Goal: Use online tool/utility: Utilize a website feature to perform a specific function

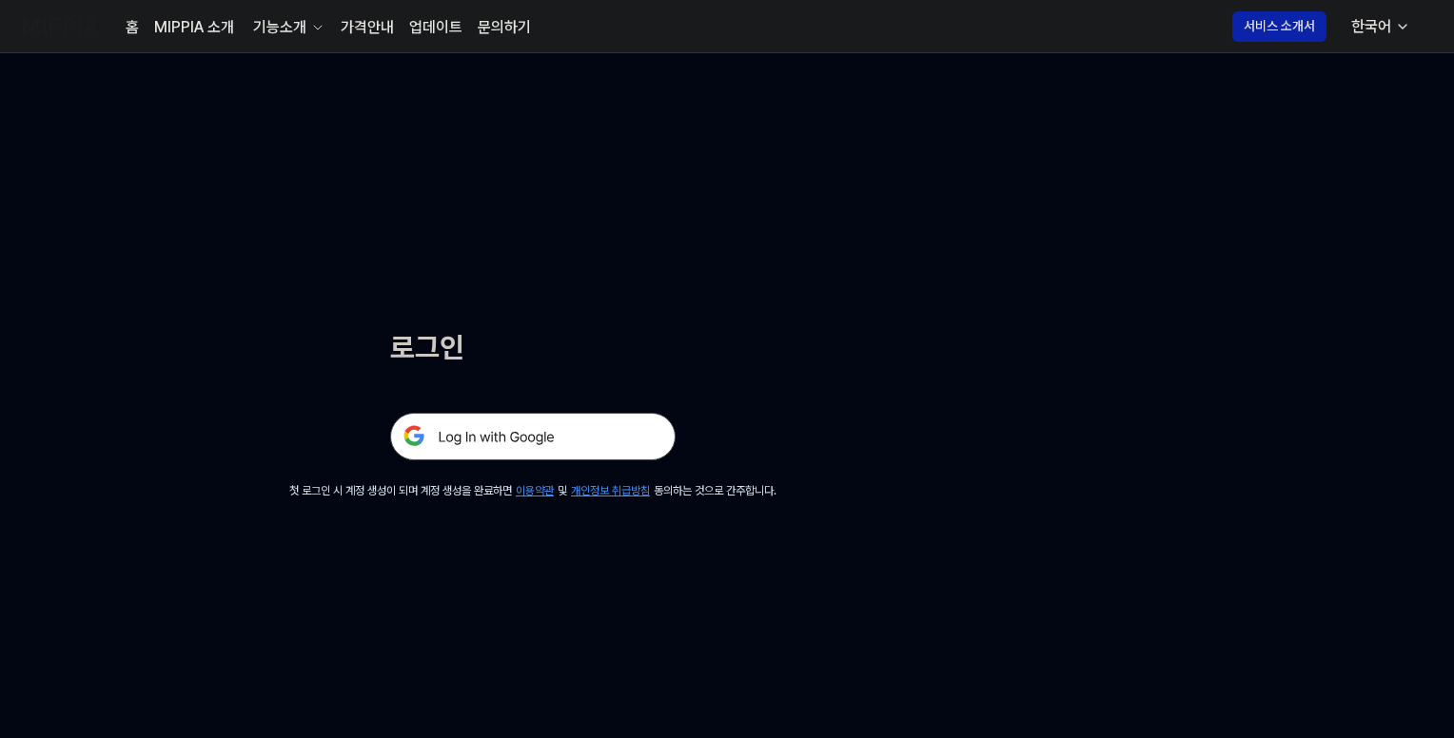
click at [540, 440] on img at bounding box center [532, 437] width 285 height 48
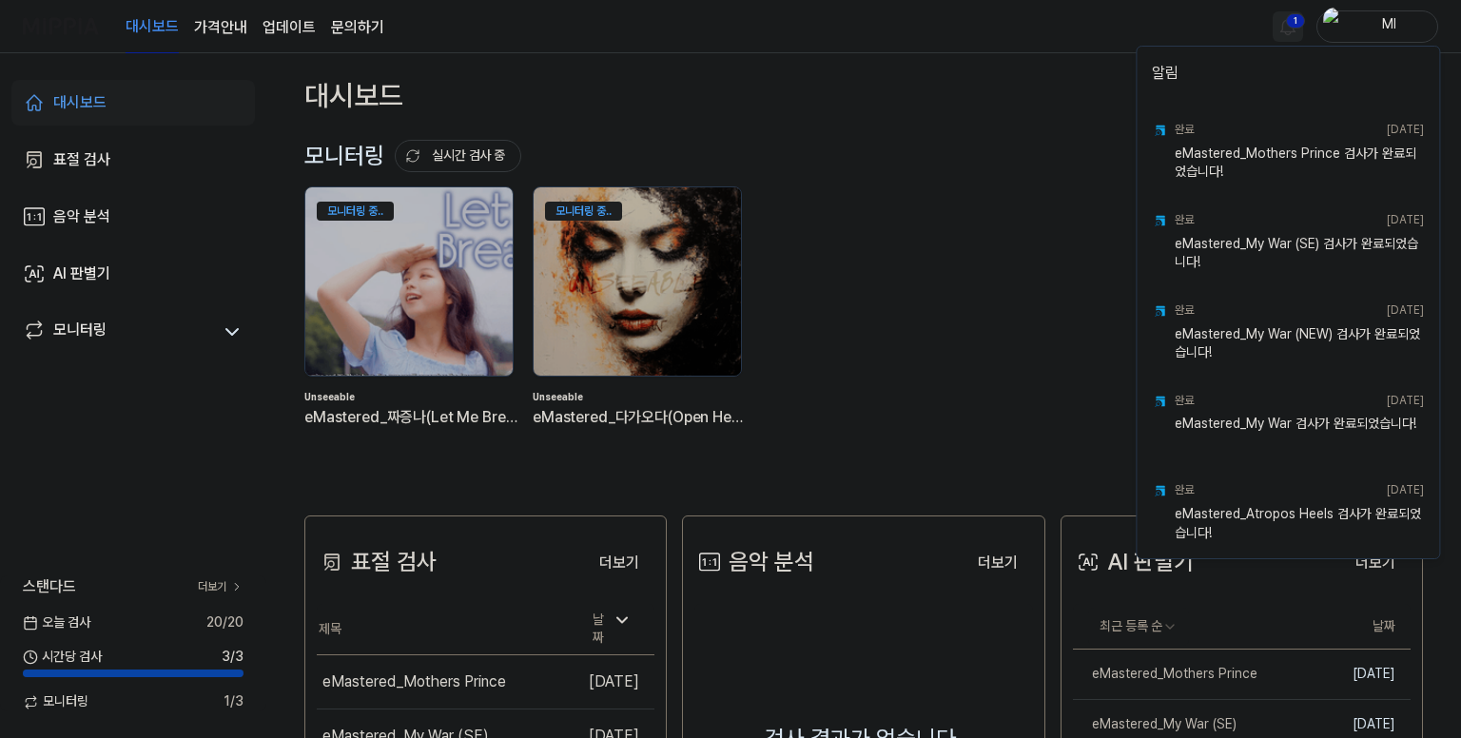
click at [1289, 20] on html "대시보드 가격안내 업데이트 문의하기 1 Ml 대시보드 표절 검사 음악 분석 AI 판별기 모니터링 스탠다드 더보기 오늘 검사 20 / 20 시간…" at bounding box center [730, 369] width 1461 height 738
drag, startPoint x: 1034, startPoint y: 41, endPoint x: 1275, endPoint y: 92, distance: 246.1
click at [1038, 41] on html "대시보드 가격안내 업데이트 문의하기 Ml 대시보드 표절 검사 음악 분석 AI 판별기 모니터링 스탠다드 더보기 오늘 검사 20 / 20 시간당 …" at bounding box center [730, 369] width 1461 height 738
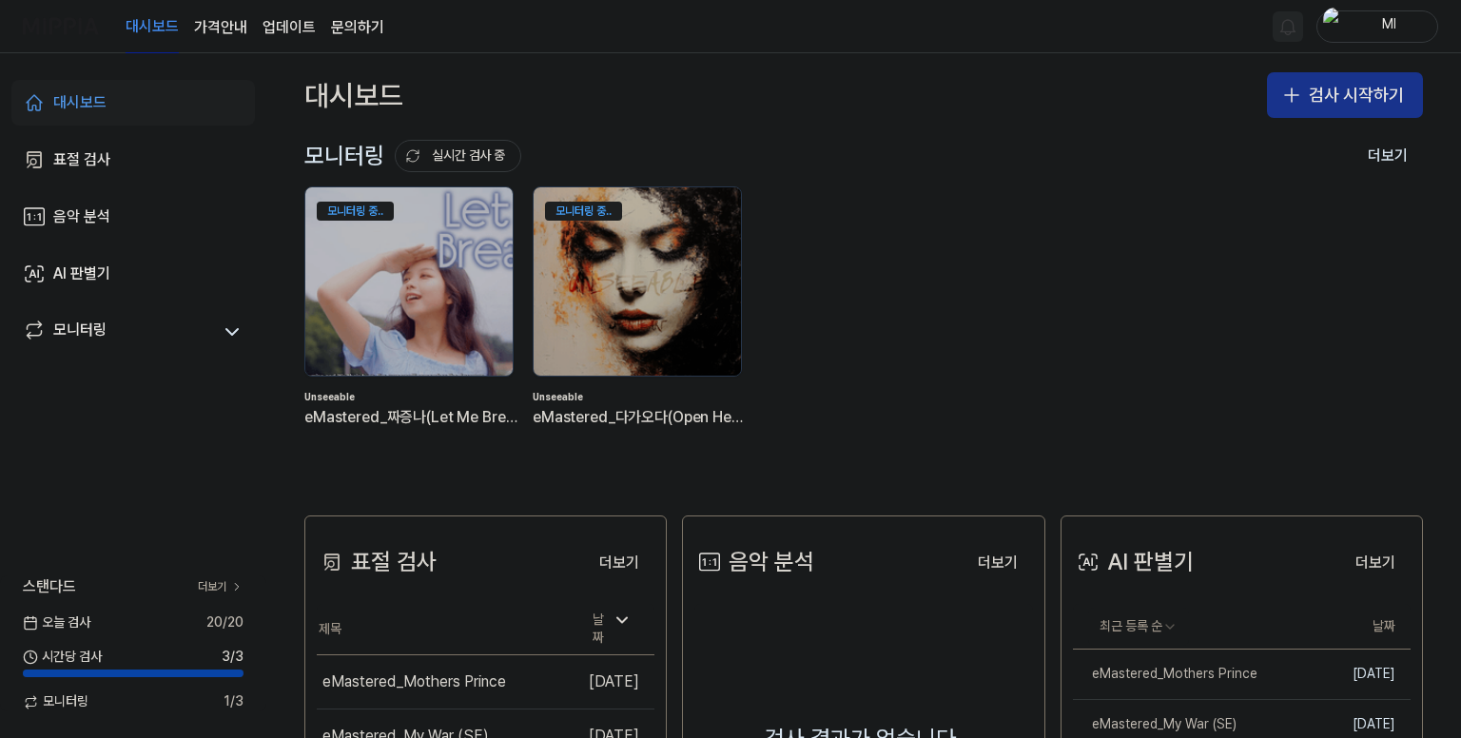
click at [1339, 103] on button "검사 시작하기" at bounding box center [1345, 95] width 156 height 46
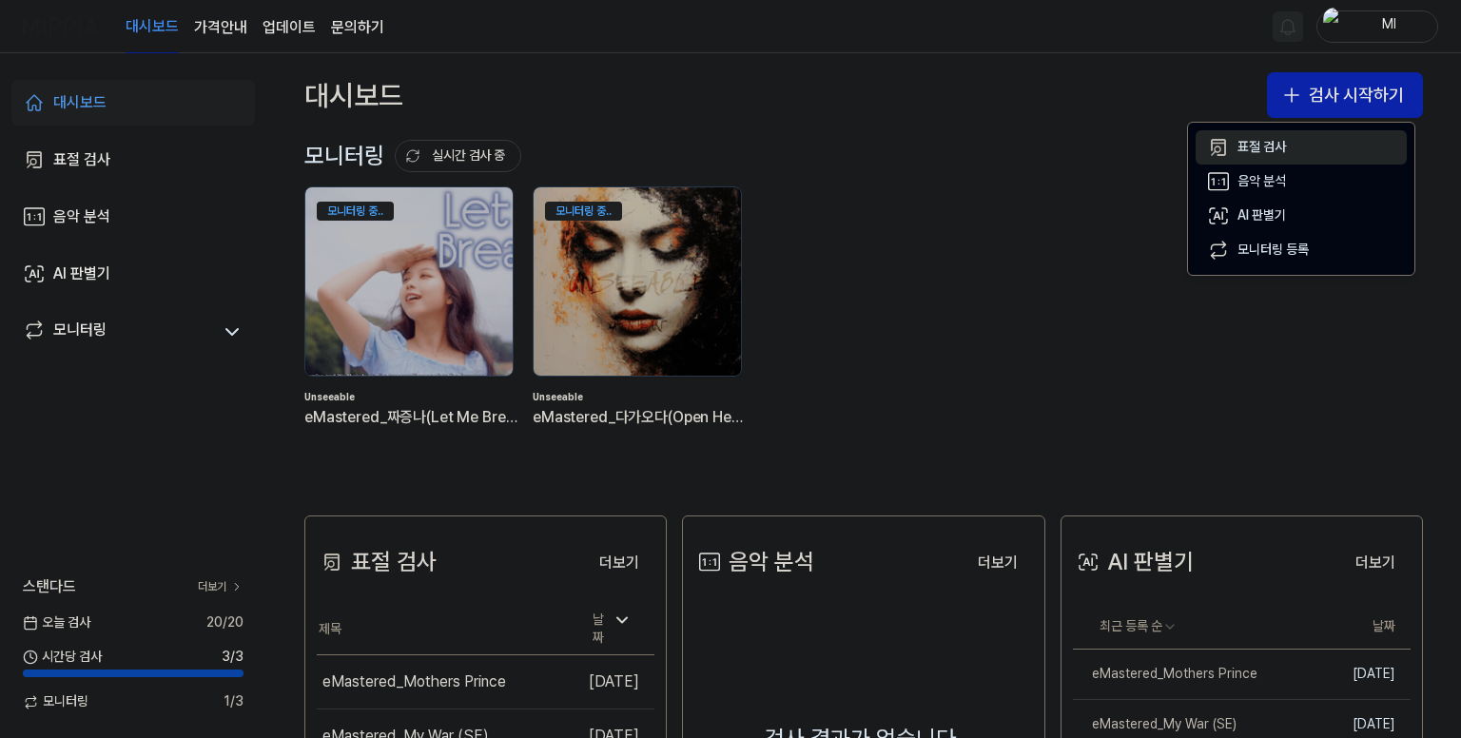
click at [1271, 145] on div "표절 검사" at bounding box center [1262, 147] width 49 height 19
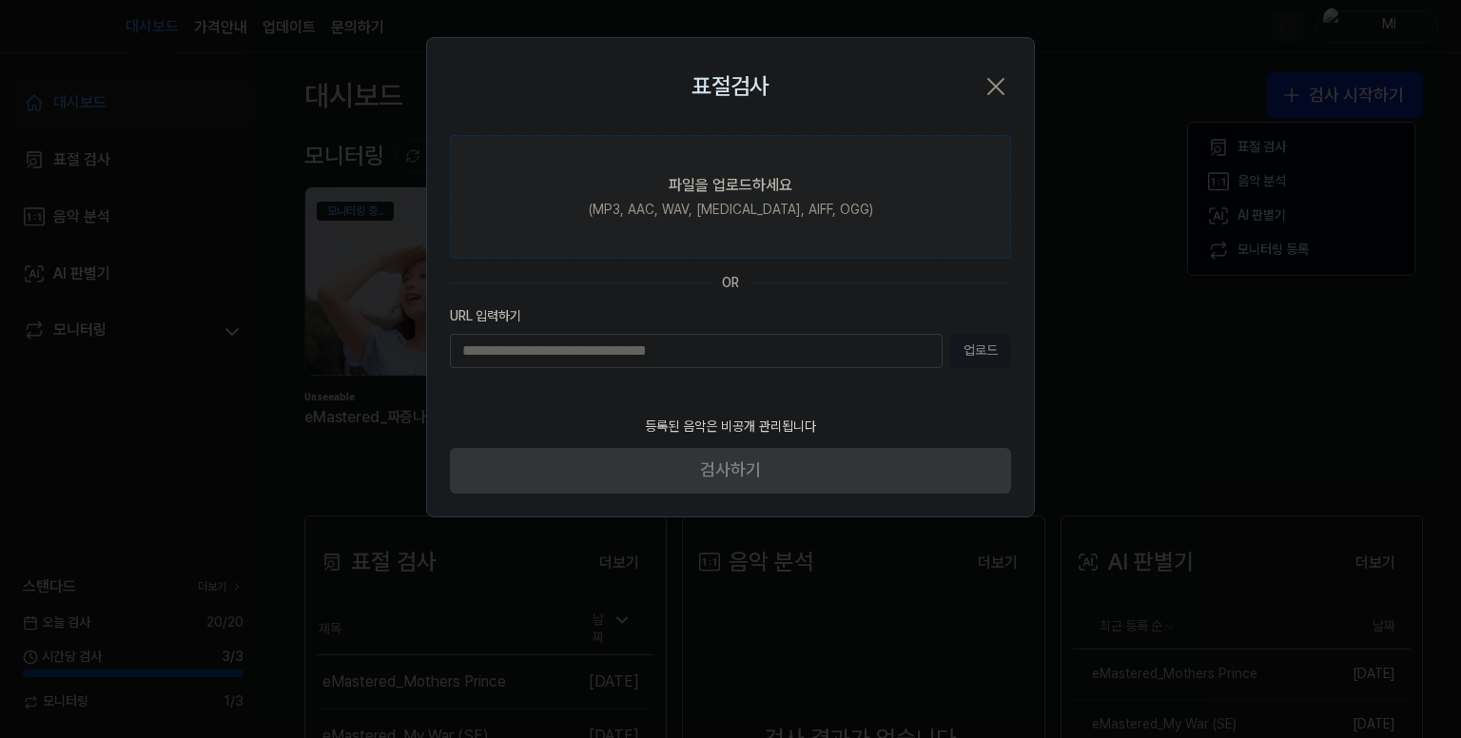
click at [669, 191] on div "파일을 업로드하세요" at bounding box center [731, 185] width 124 height 23
click at [0, 0] on input "파일을 업로드하세요 (MP3, AAC, WAV, FLAC, AIFF, OGG)" at bounding box center [0, 0] width 0 height 0
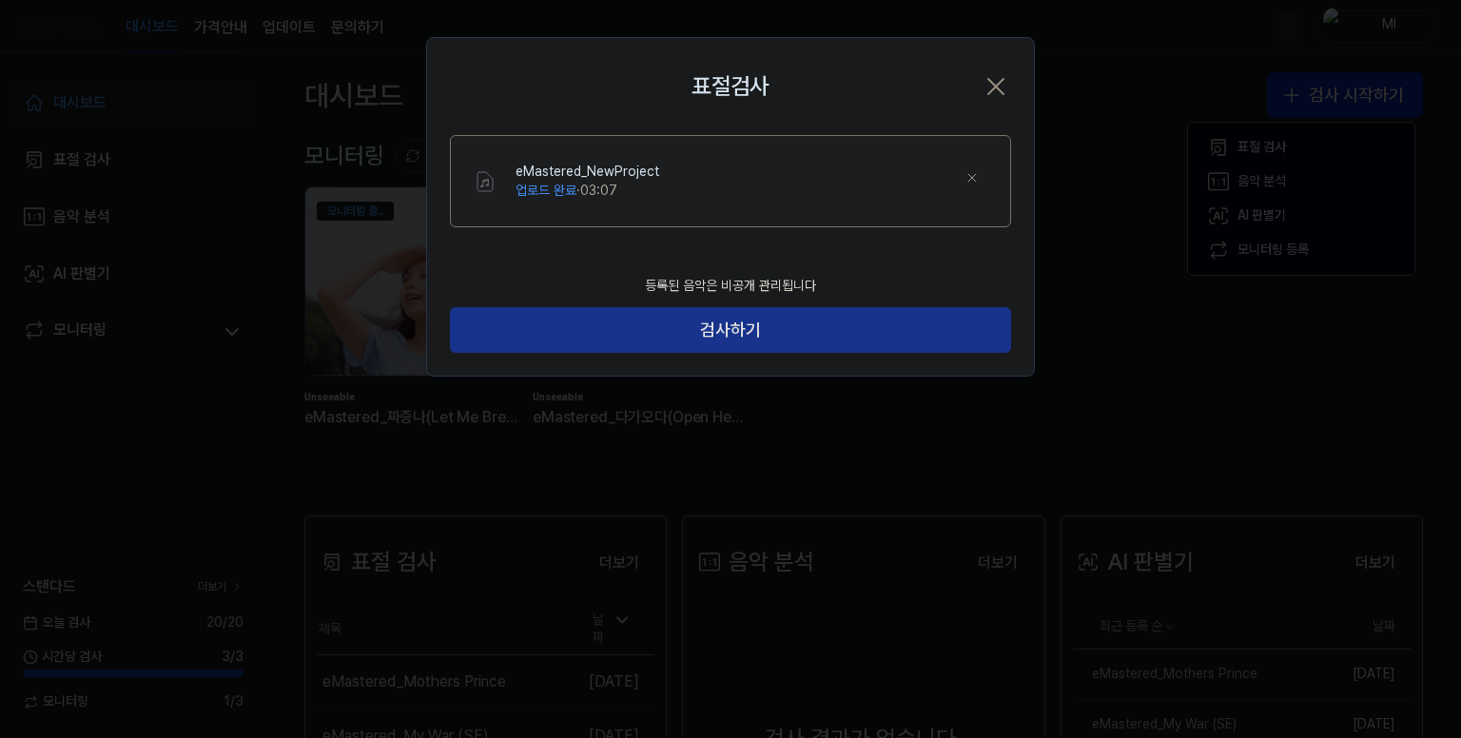
click at [790, 324] on button "검사하기" at bounding box center [730, 330] width 561 height 46
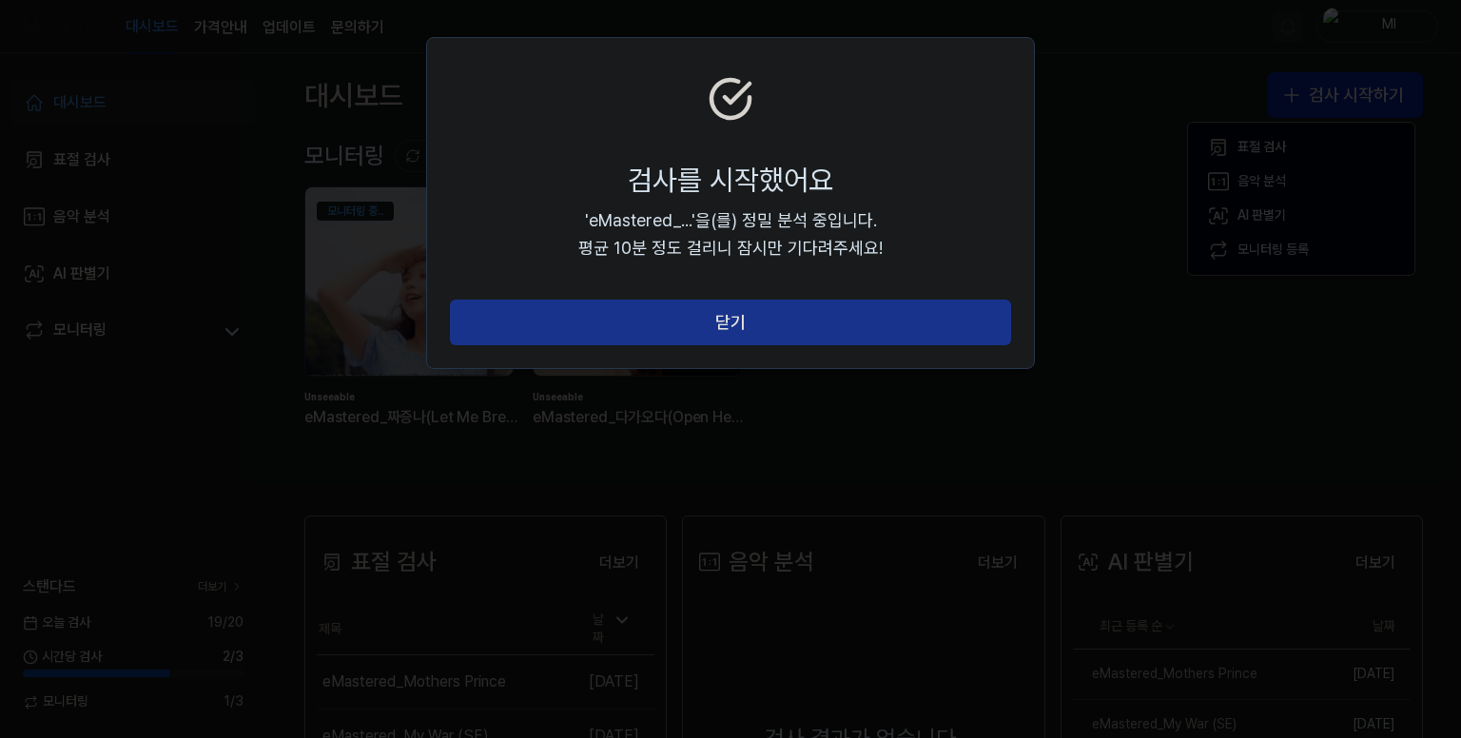
click at [762, 328] on button "닫기" at bounding box center [730, 323] width 561 height 46
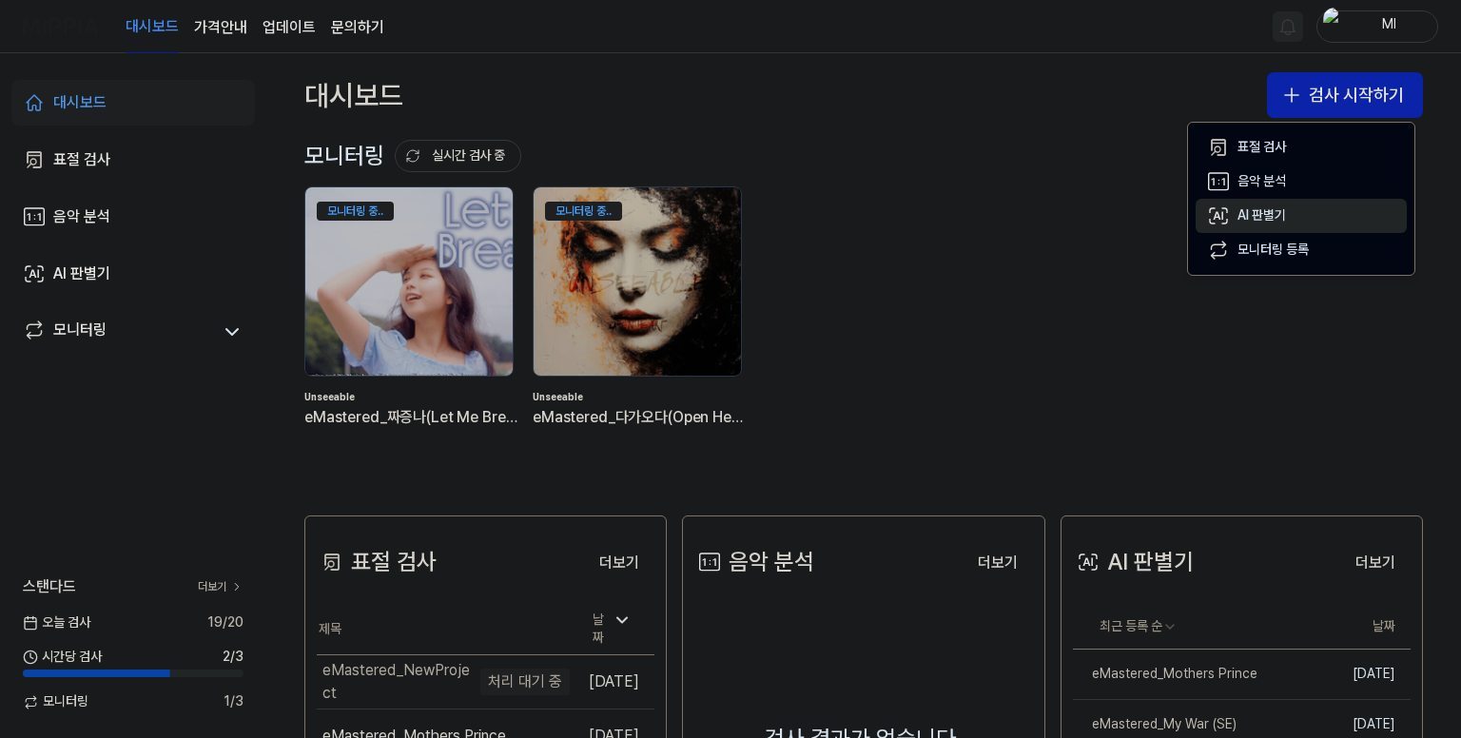
click at [1239, 214] on div "AI 판별기" at bounding box center [1262, 215] width 49 height 19
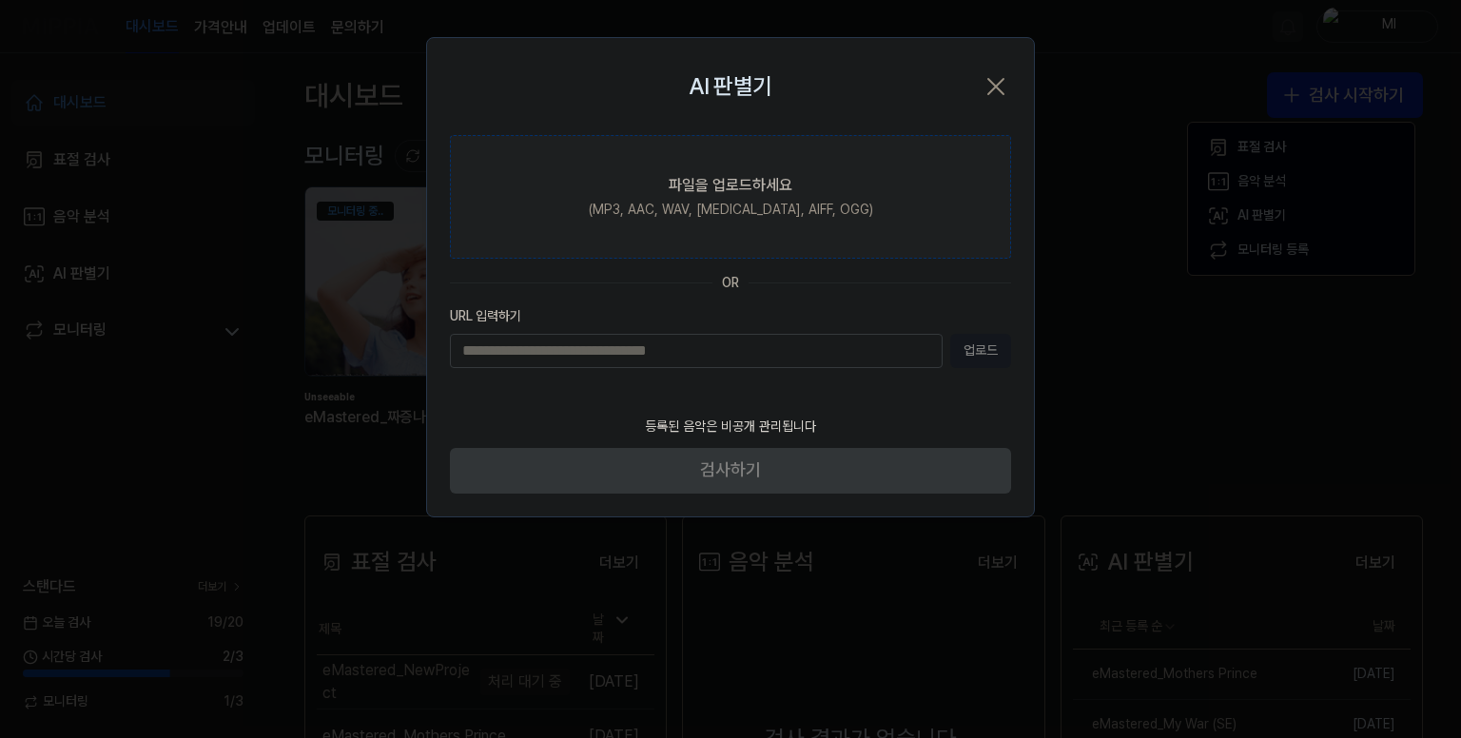
click at [727, 206] on div "(MP3, AAC, WAV, FLAC, AIFF, OGG)" at bounding box center [731, 210] width 284 height 19
click at [0, 0] on input "파일을 업로드하세요 (MP3, AAC, WAV, FLAC, AIFF, OGG)" at bounding box center [0, 0] width 0 height 0
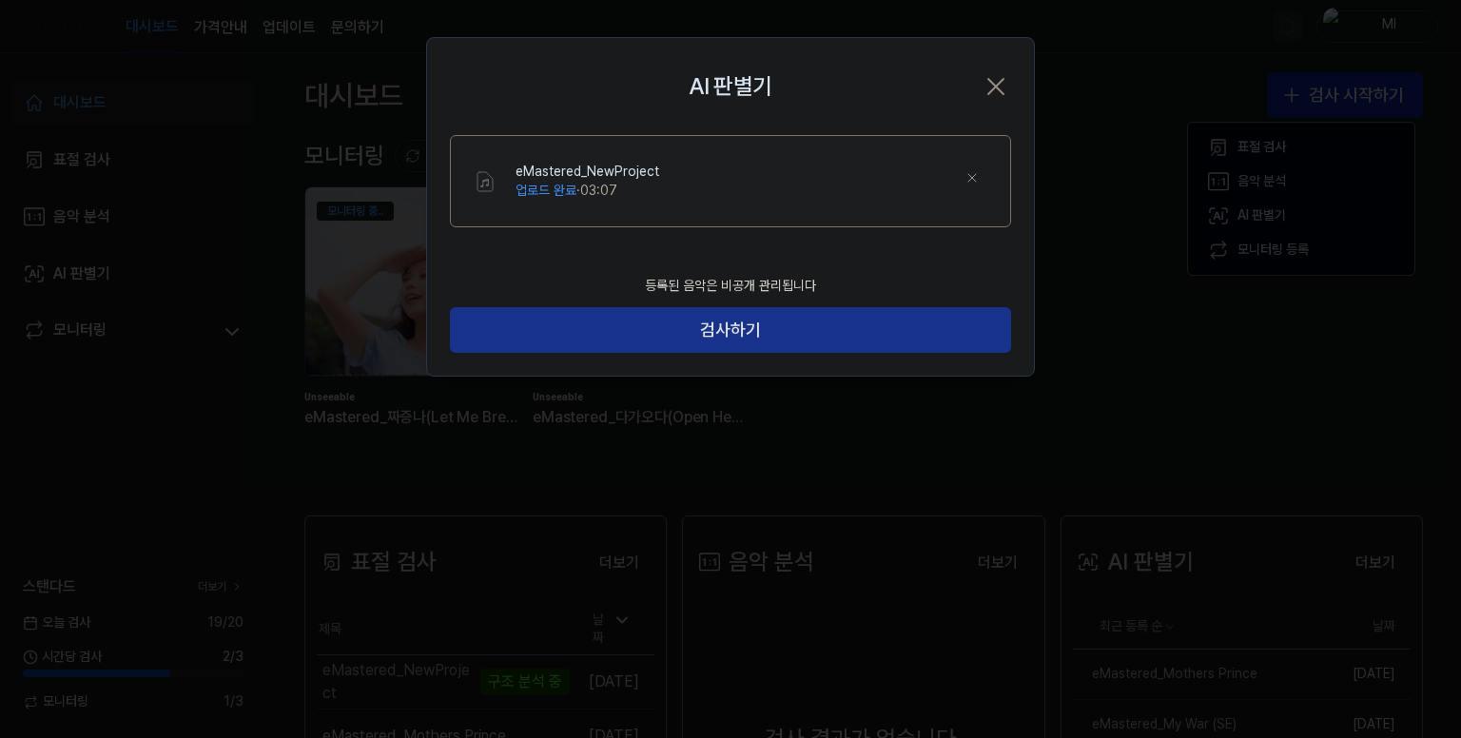
click at [768, 326] on button "검사하기" at bounding box center [730, 330] width 561 height 46
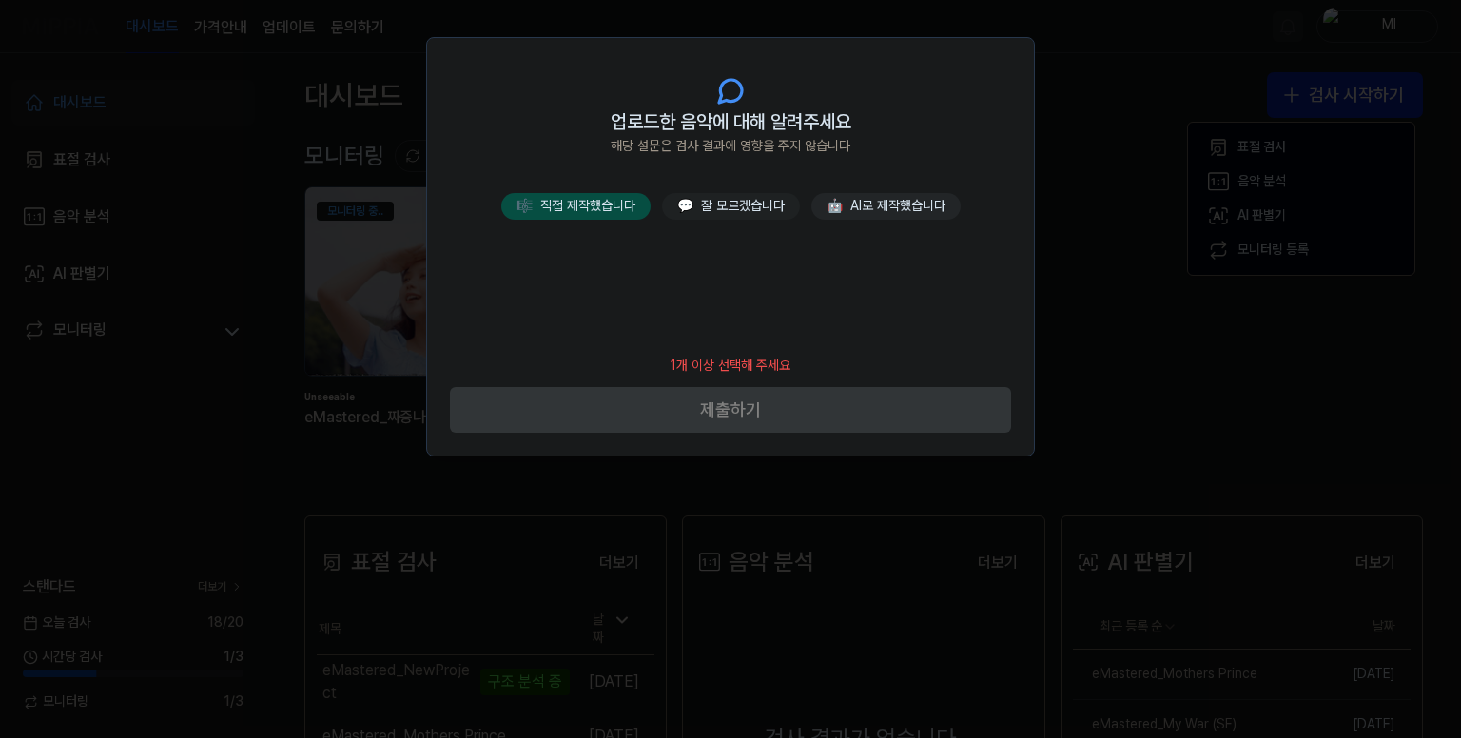
click at [600, 200] on button "🎼 직접 제작했습니다" at bounding box center [575, 206] width 149 height 27
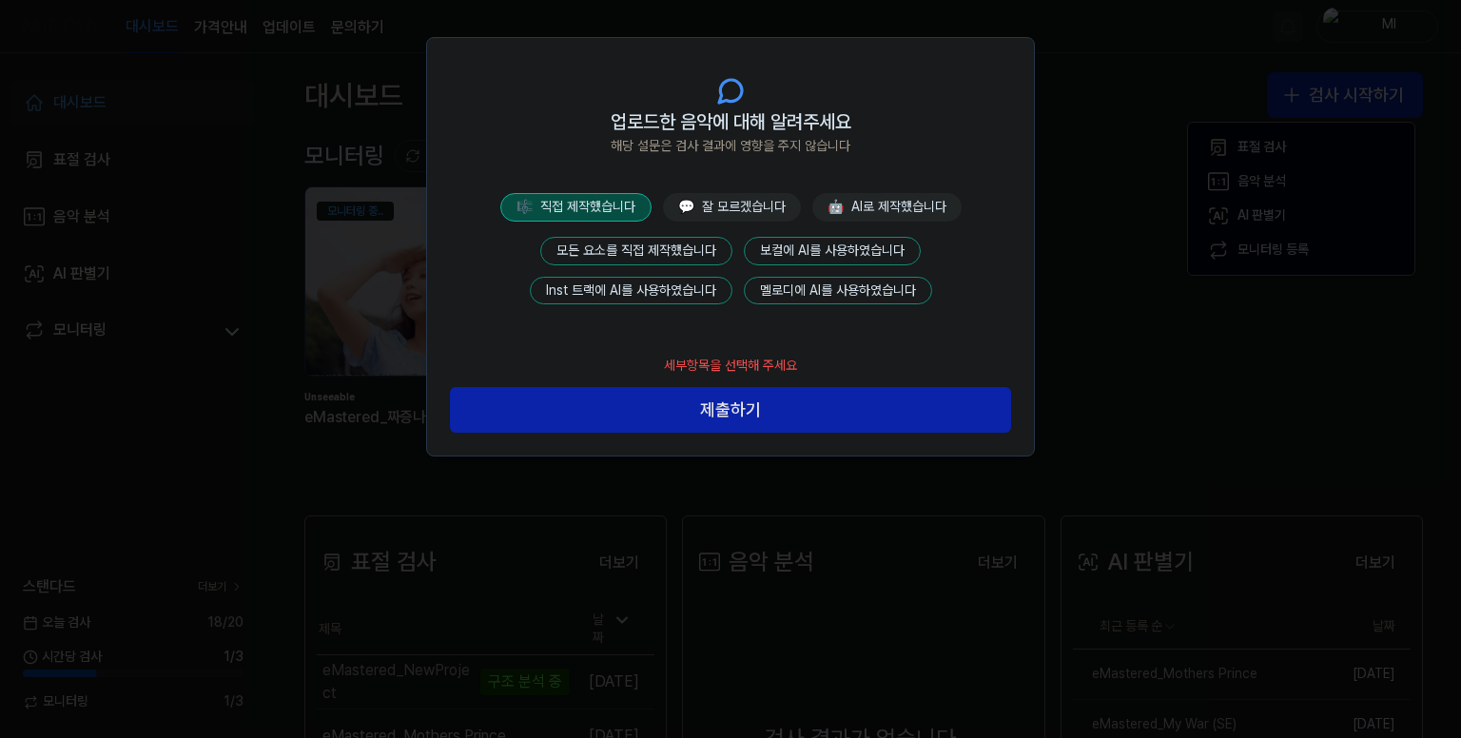
click at [666, 246] on button "모든 요소를 직접 제작했습니다" at bounding box center [636, 251] width 192 height 29
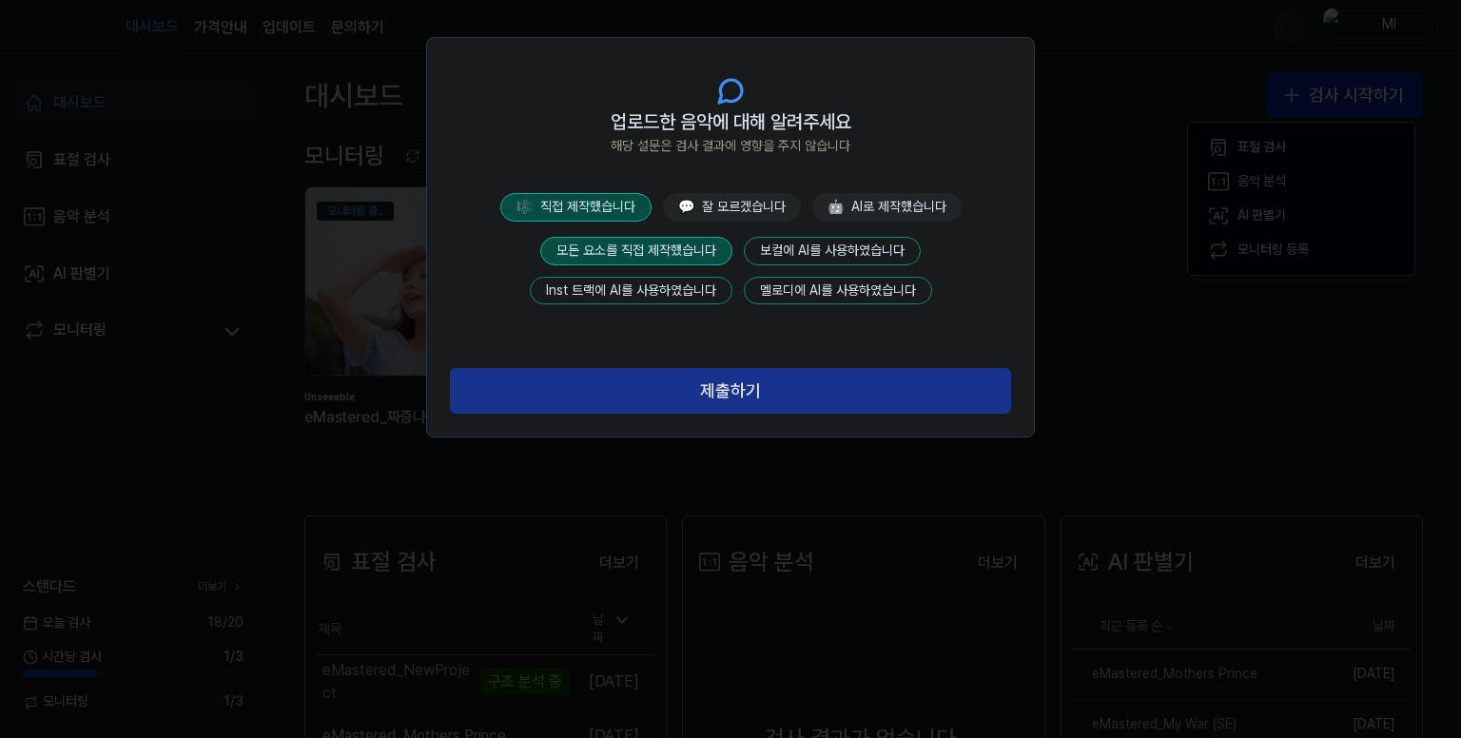
click at [721, 389] on button "제출하기" at bounding box center [730, 391] width 561 height 46
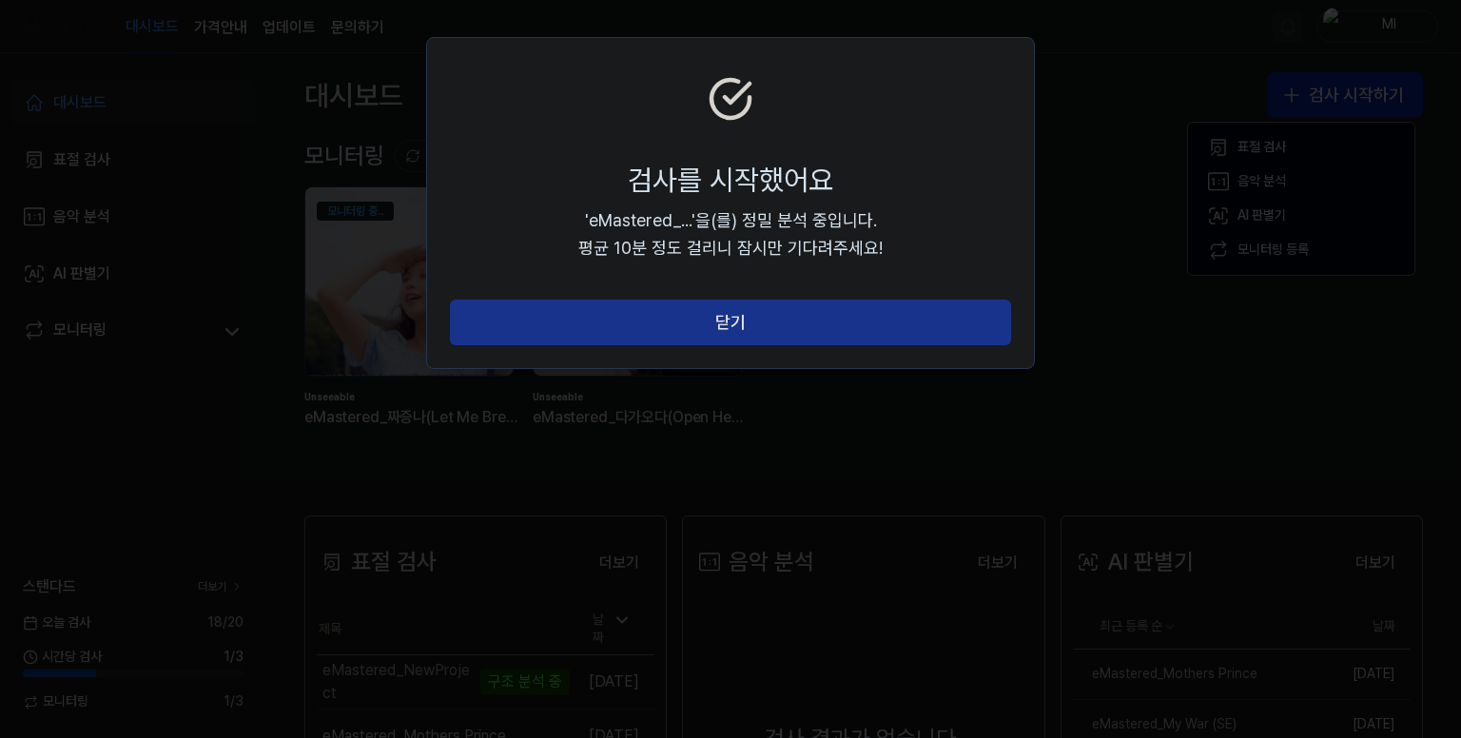
click at [751, 328] on button "닫기" at bounding box center [730, 323] width 561 height 46
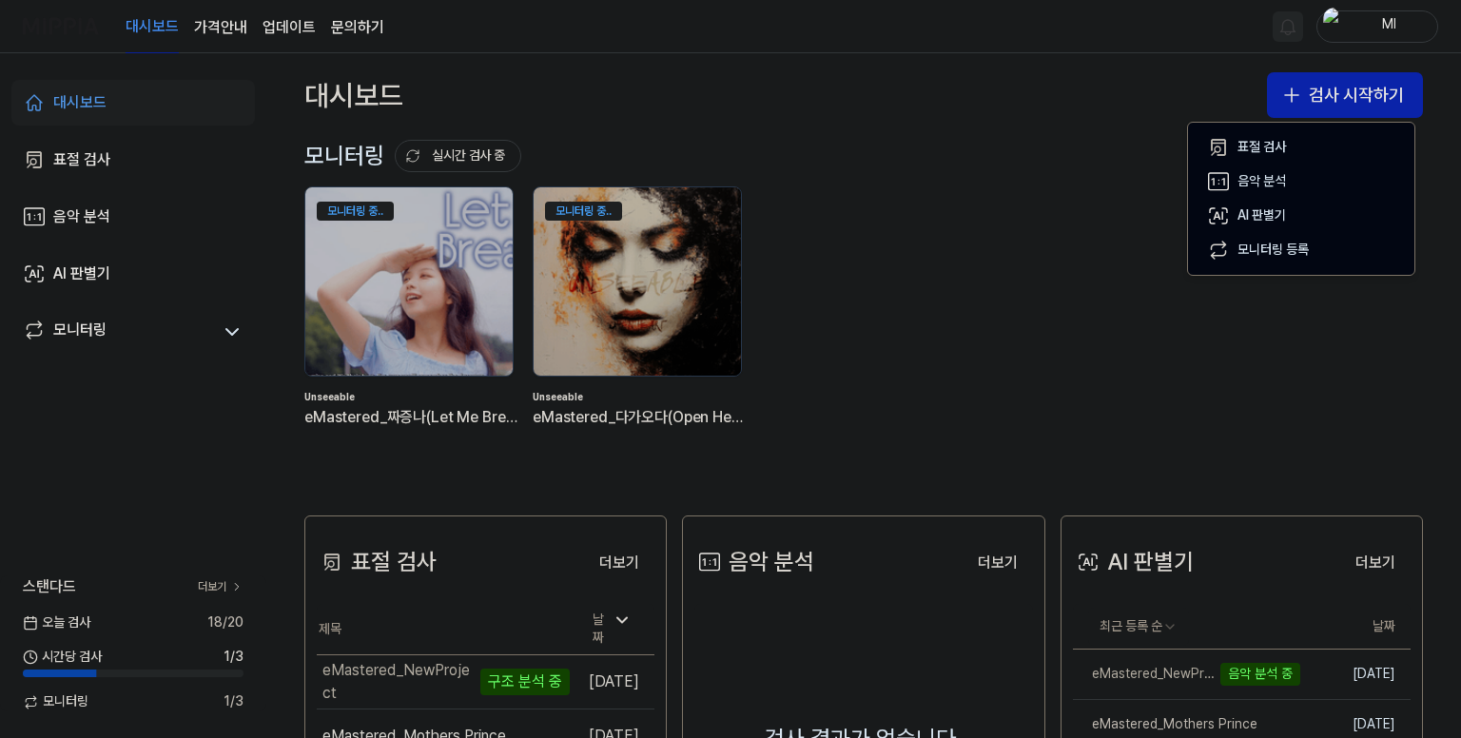
click at [1026, 39] on div "대시보드 가격안내 업데이트 문의하기 Ml" at bounding box center [730, 26] width 1415 height 52
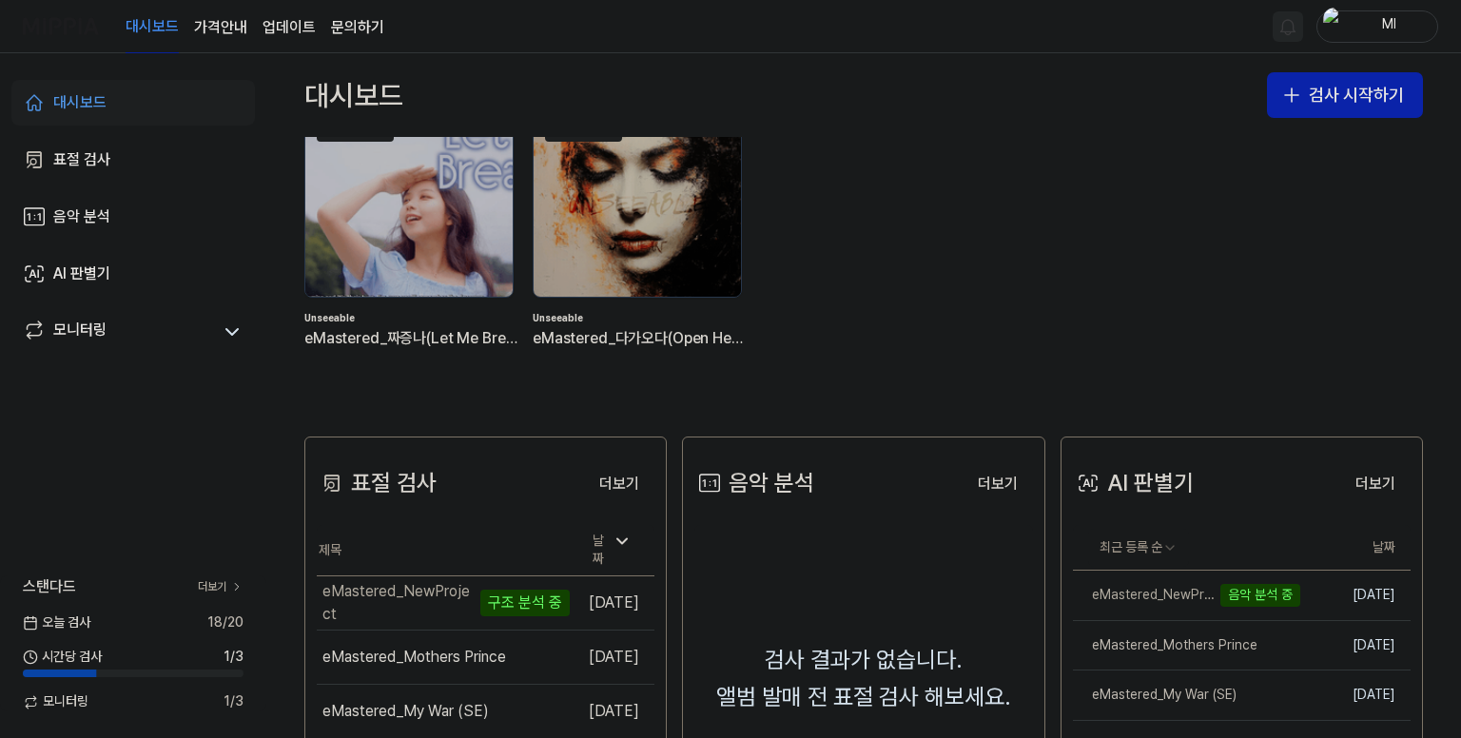
scroll to position [190, 0]
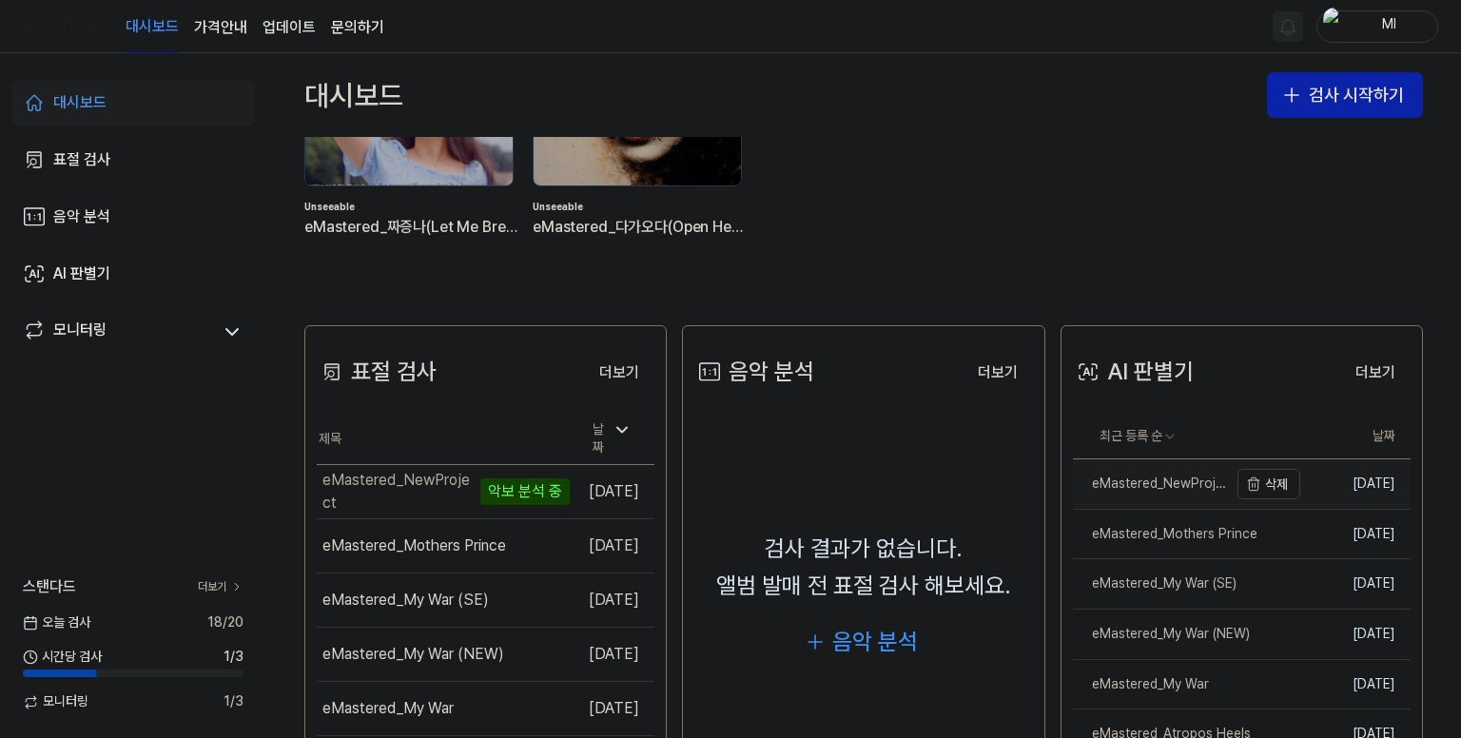
click at [1162, 480] on div "eMastered_NewProject" at bounding box center [1150, 484] width 155 height 19
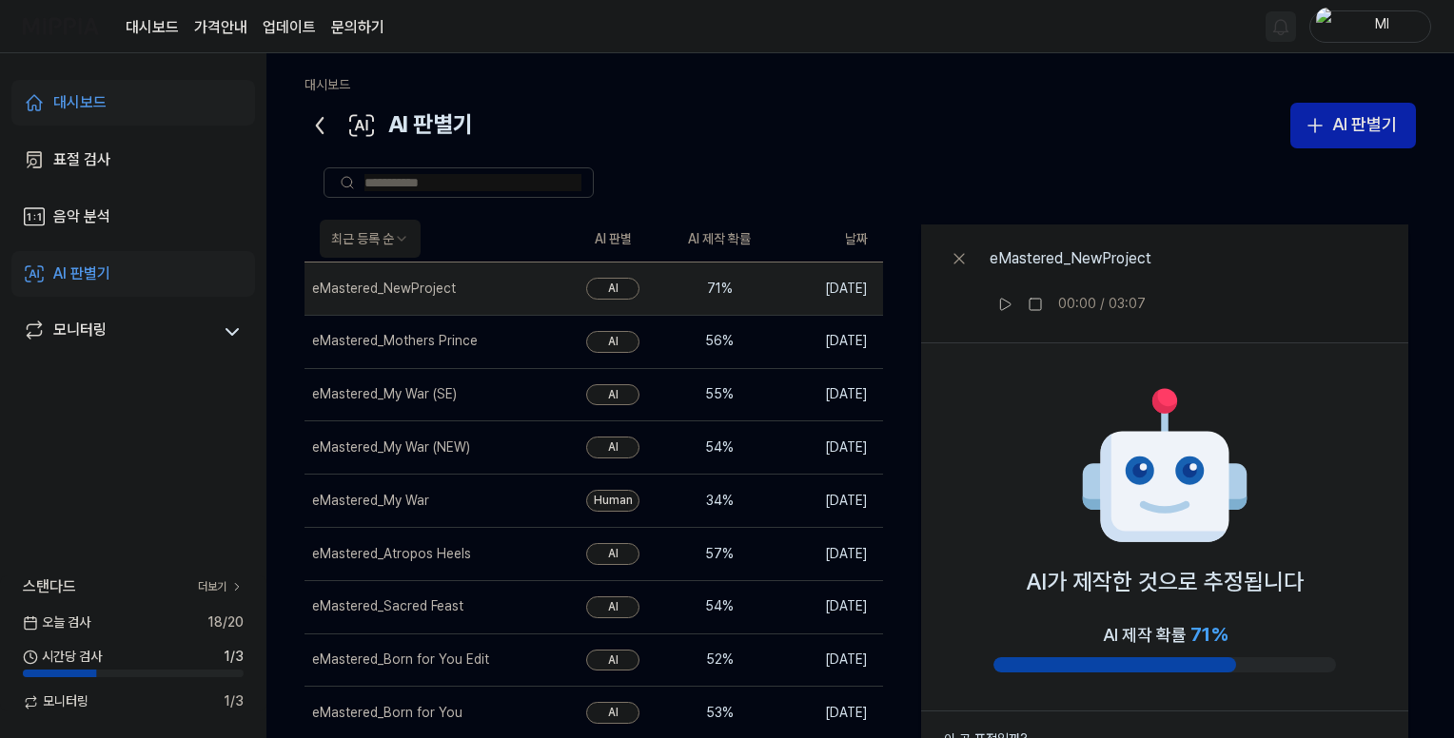
click at [312, 120] on icon at bounding box center [319, 125] width 30 height 30
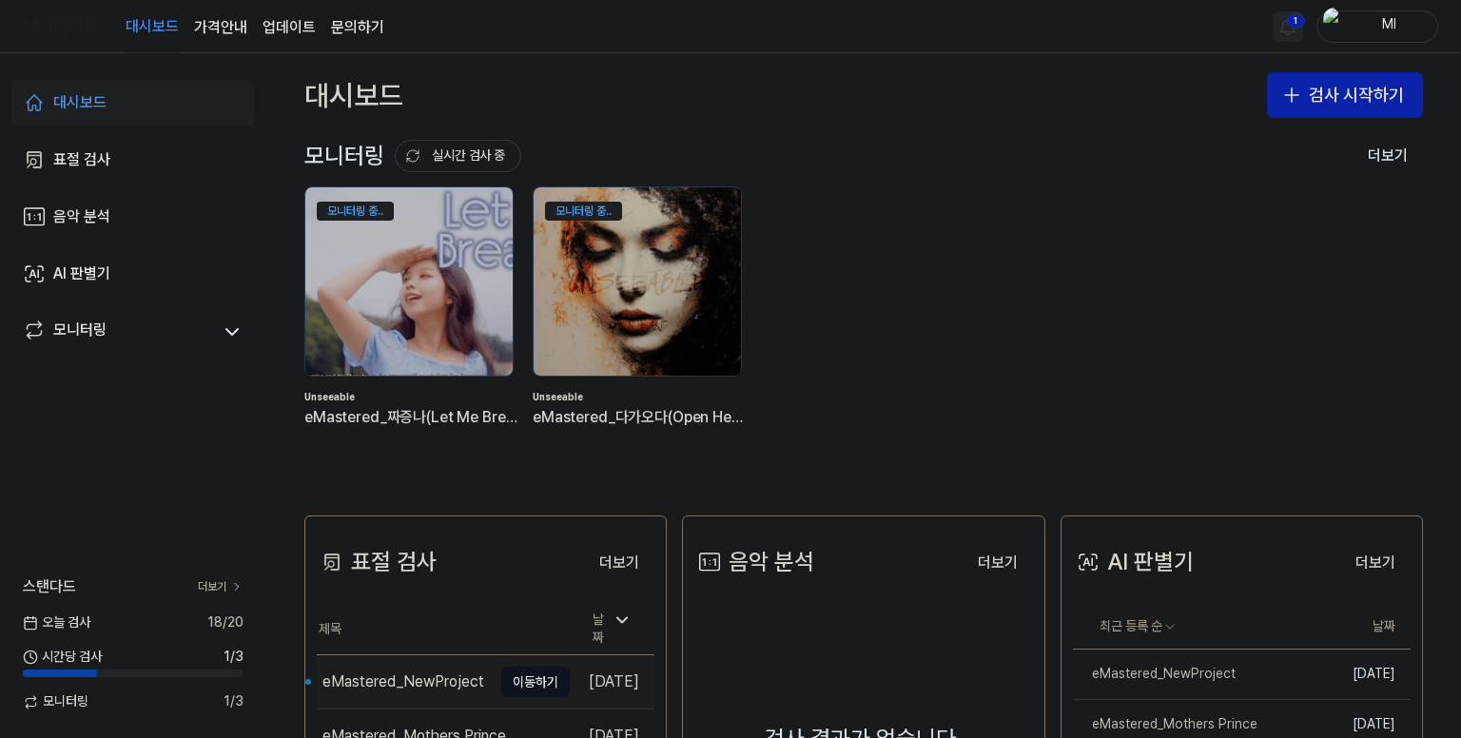
click at [400, 671] on div "eMastered_NewProject" at bounding box center [403, 682] width 162 height 23
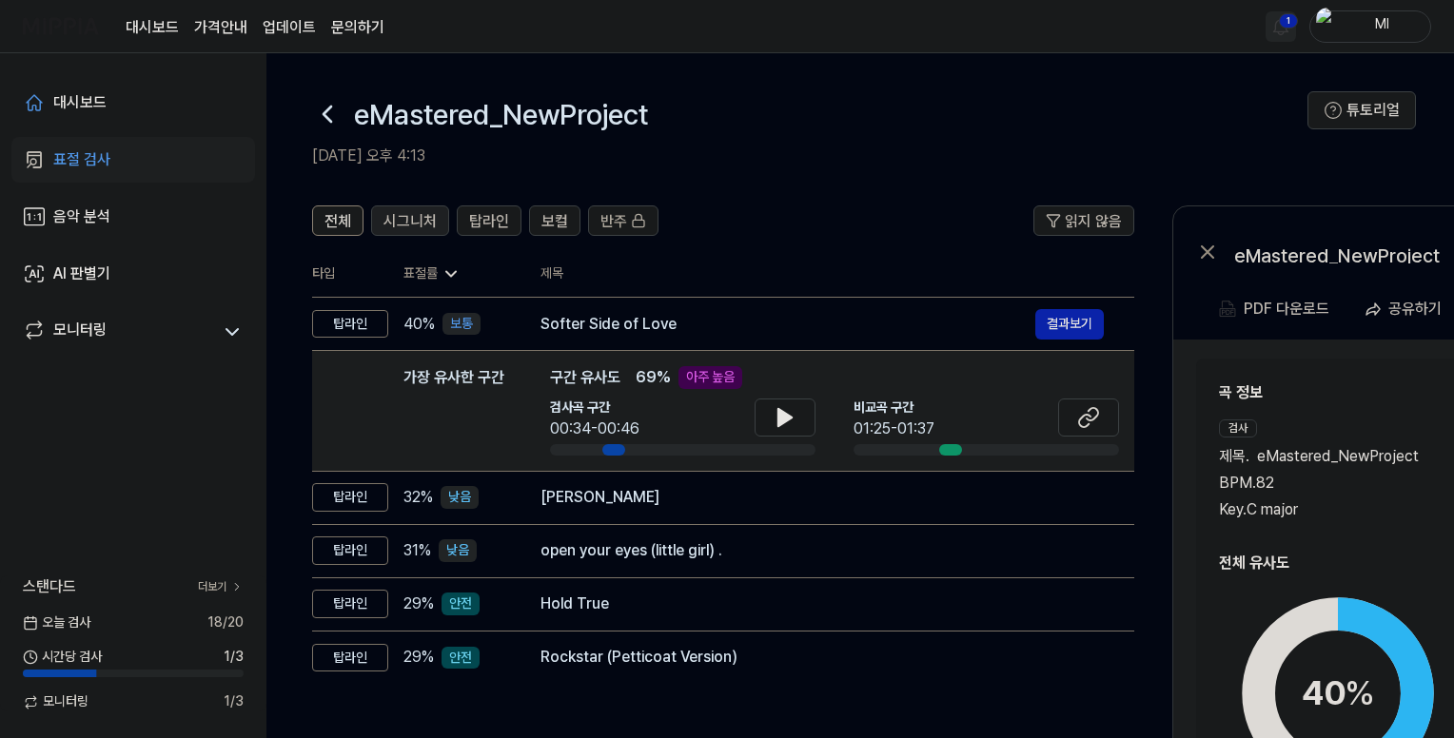
click at [412, 213] on span "시그니처" at bounding box center [409, 221] width 53 height 23
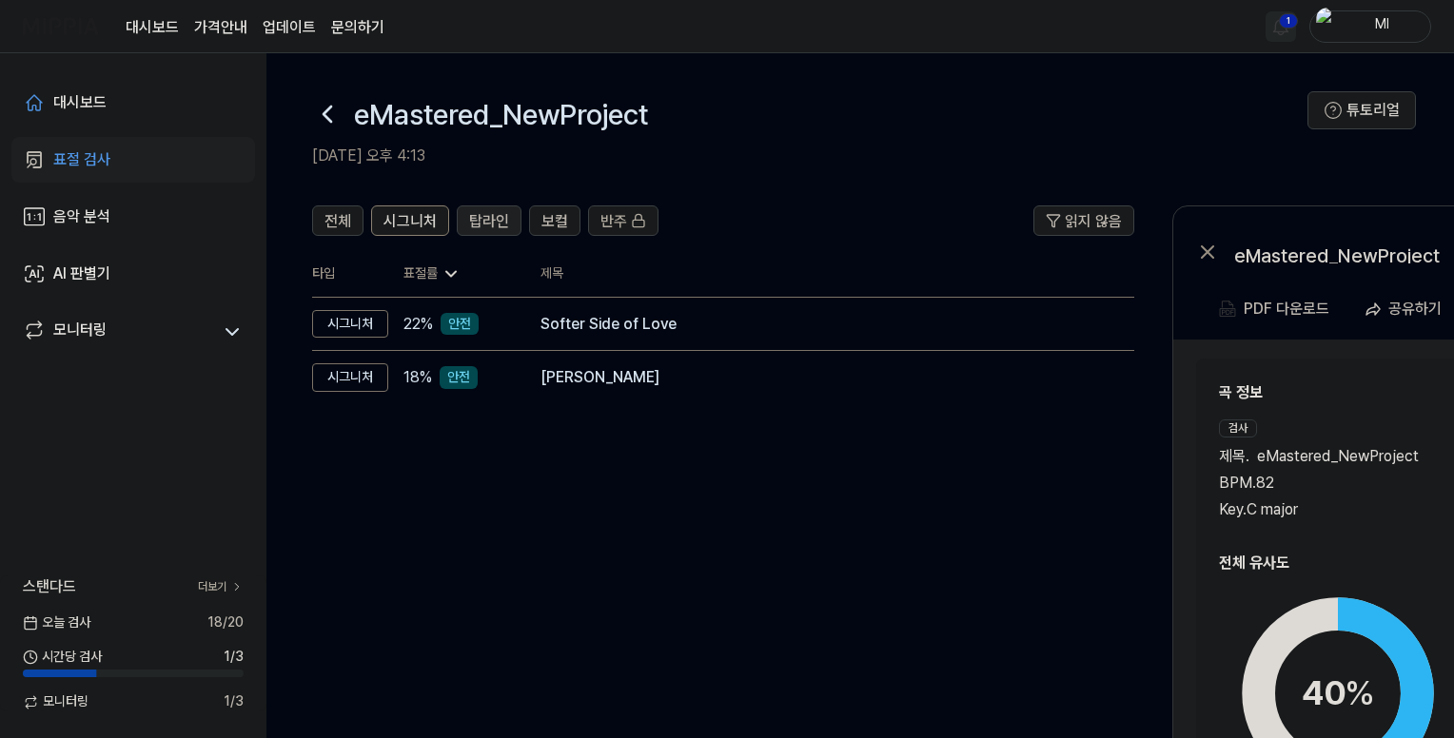
click at [482, 216] on span "탑라인" at bounding box center [489, 221] width 40 height 23
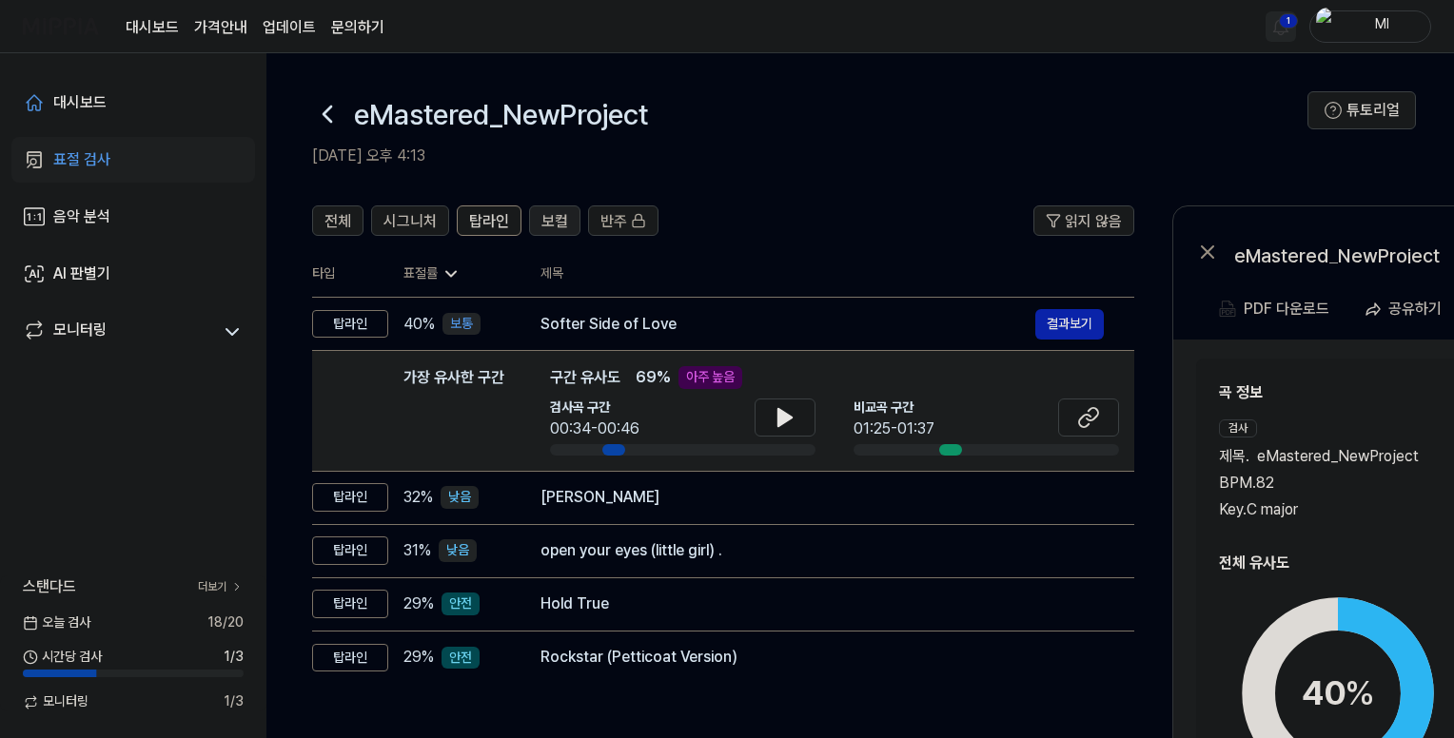
click at [561, 215] on span "보컬" at bounding box center [554, 221] width 27 height 23
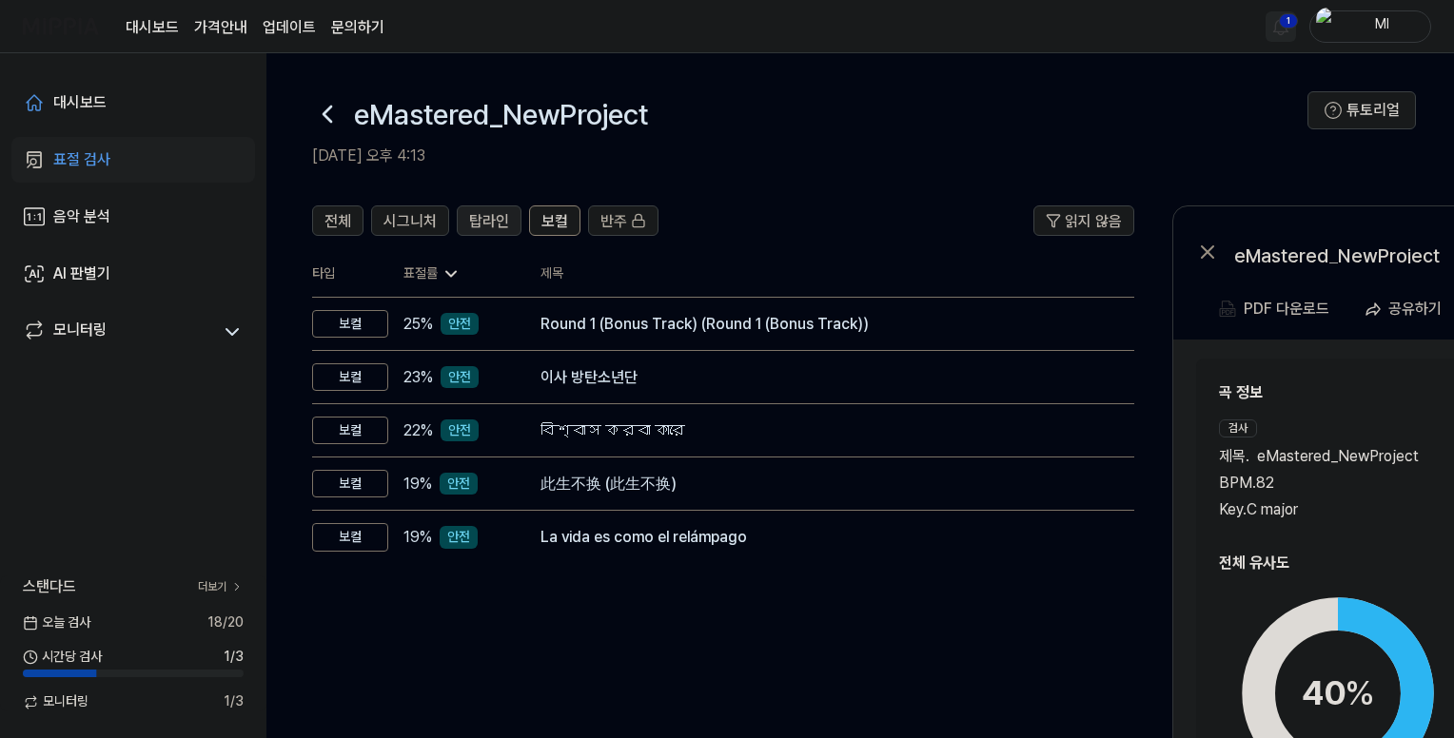
click at [485, 214] on span "탑라인" at bounding box center [489, 221] width 40 height 23
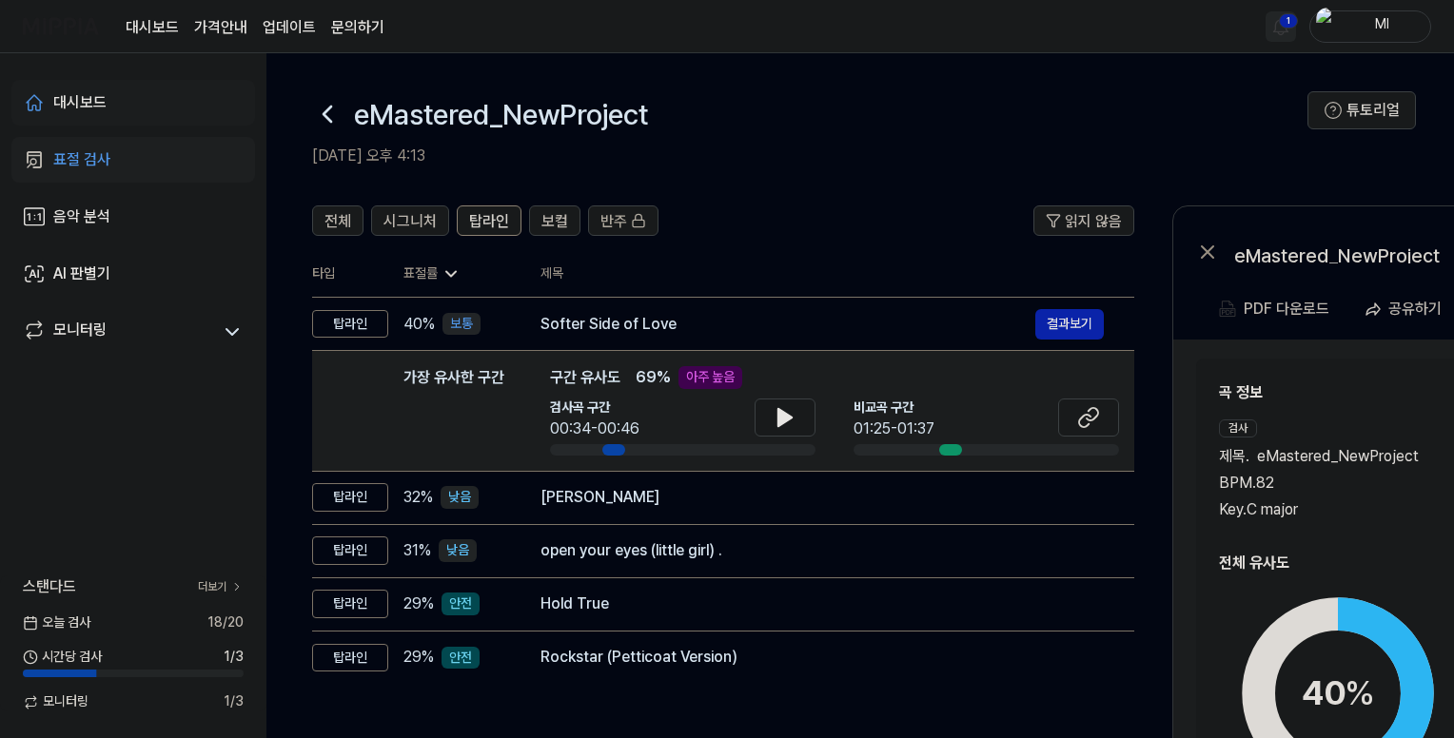
click at [68, 99] on div "대시보드" at bounding box center [79, 102] width 53 height 23
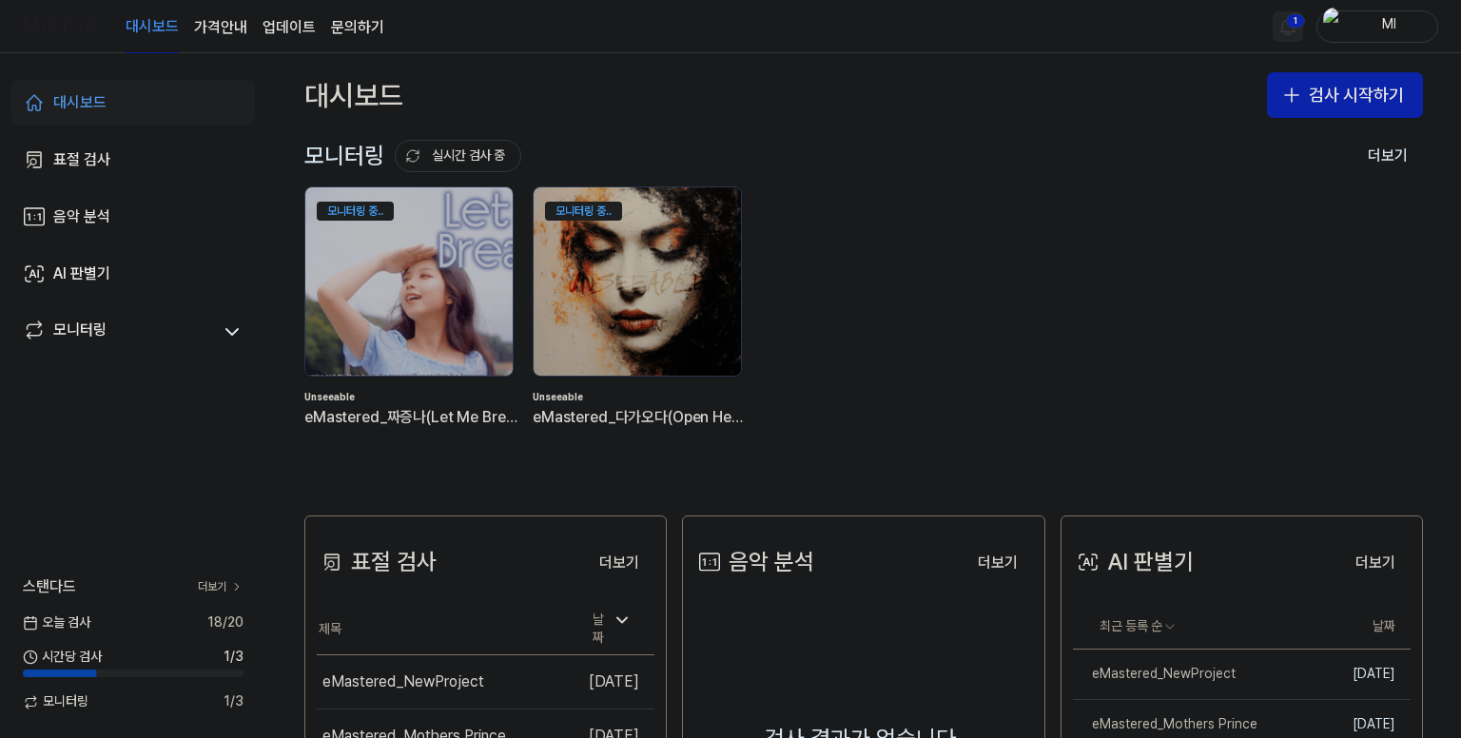
click at [1283, 29] on html "대시보드 가격안내 업데이트 문의하기 1 Ml 대시보드 표절 검사 음악 분석 AI 판별기 모니터링 스탠다드 더보기 오늘 검사 18 / 20 시간…" at bounding box center [730, 369] width 1461 height 738
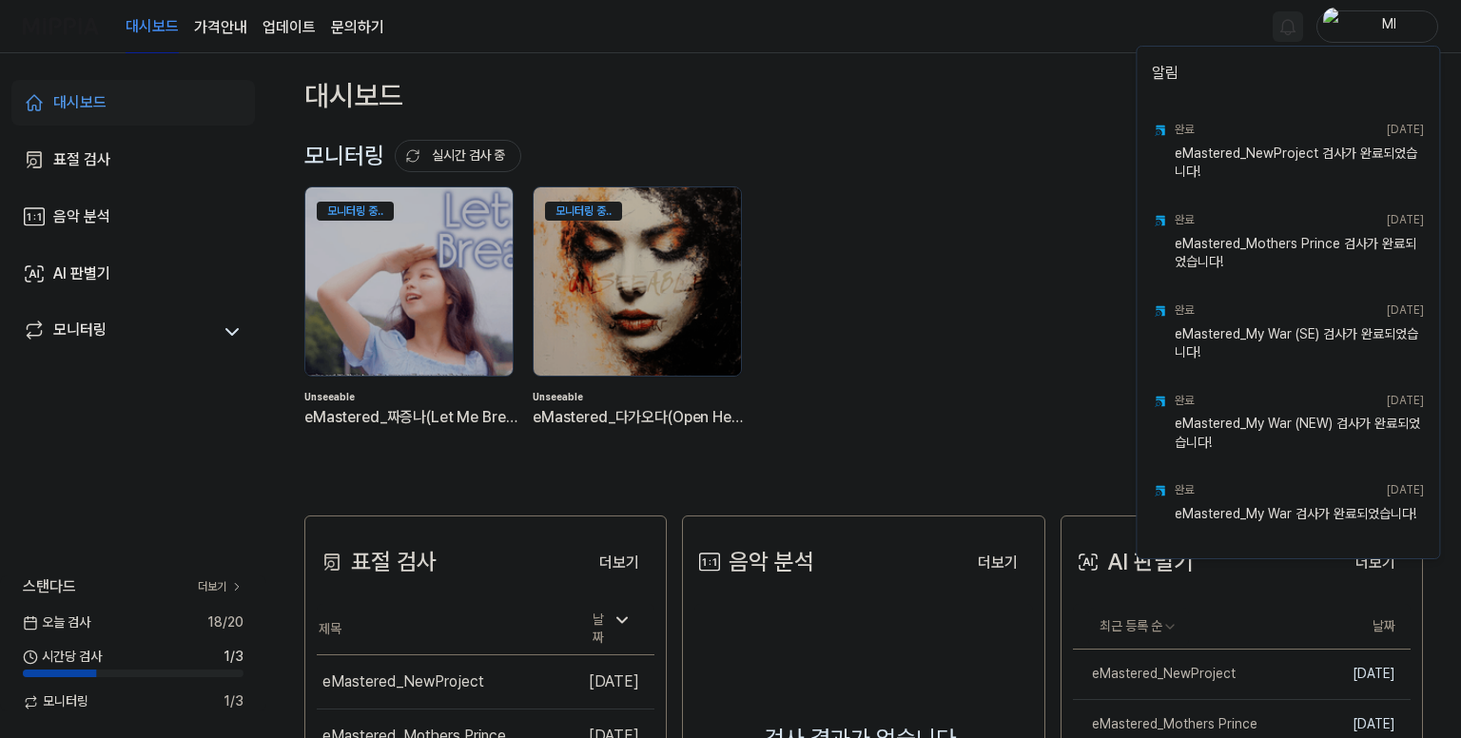
click at [992, 16] on html "대시보드 가격안내 업데이트 문의하기 Ml 대시보드 표절 검사 음악 분석 AI 판별기 모니터링 스탠다드 더보기 오늘 검사 18 / 20 시간당 …" at bounding box center [730, 369] width 1461 height 738
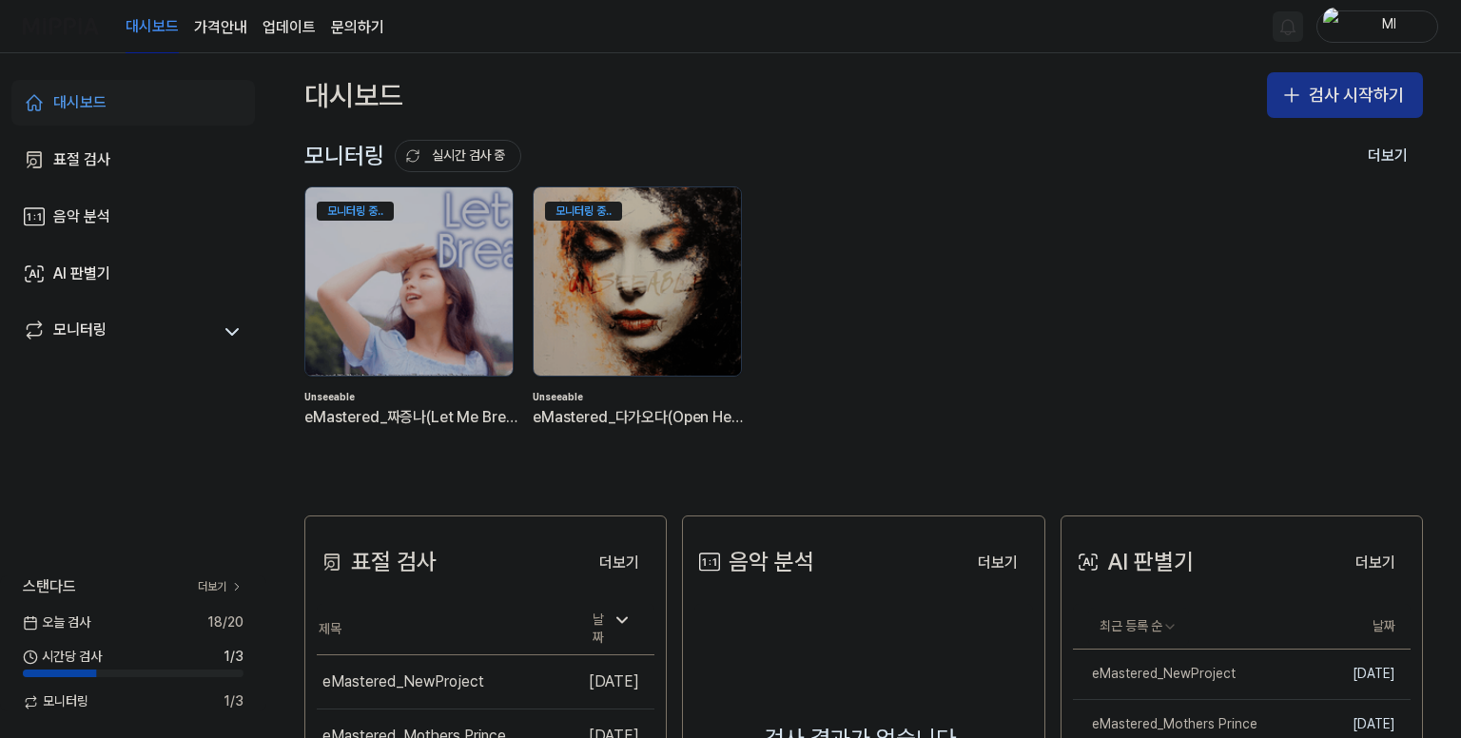
drag, startPoint x: 1356, startPoint y: 93, endPoint x: 1317, endPoint y: 93, distance: 40.0
click at [1352, 93] on button "검사 시작하기" at bounding box center [1345, 95] width 156 height 46
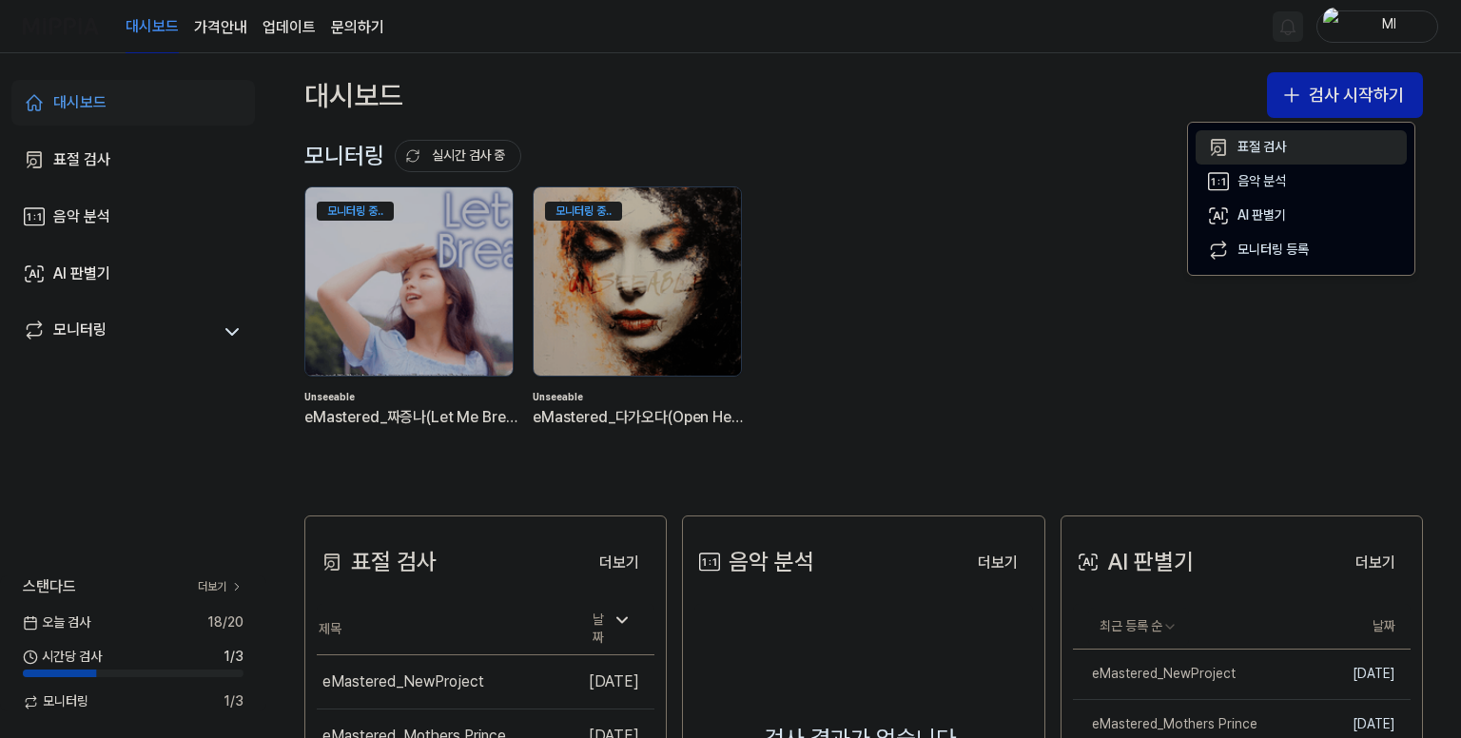
click at [1253, 141] on div "표절 검사" at bounding box center [1262, 147] width 49 height 19
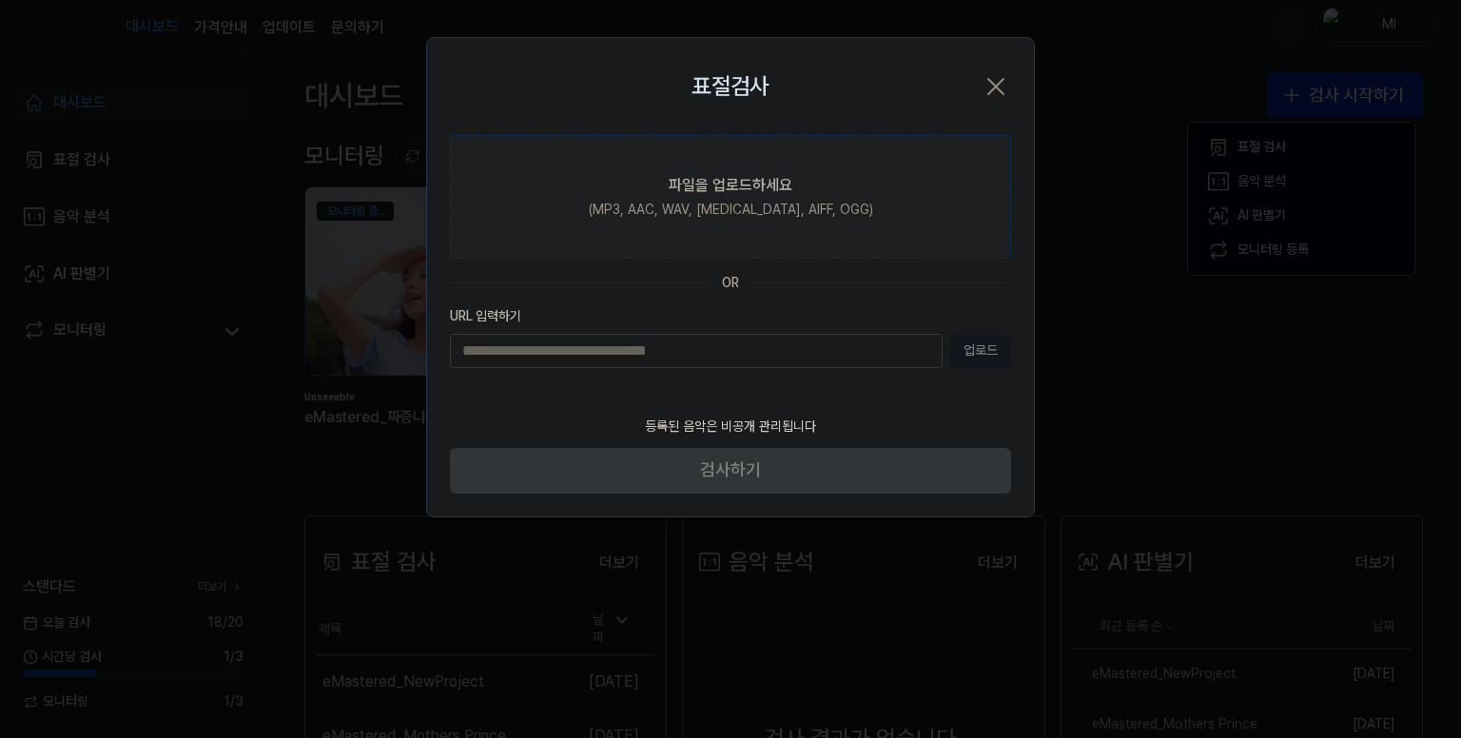
click at [780, 172] on label "파일을 업로드하세요 (MP3, AAC, WAV, FLAC, AIFF, OGG)" at bounding box center [730, 197] width 561 height 124
click at [0, 0] on input "파일을 업로드하세요 (MP3, AAC, WAV, FLAC, AIFF, OGG)" at bounding box center [0, 0] width 0 height 0
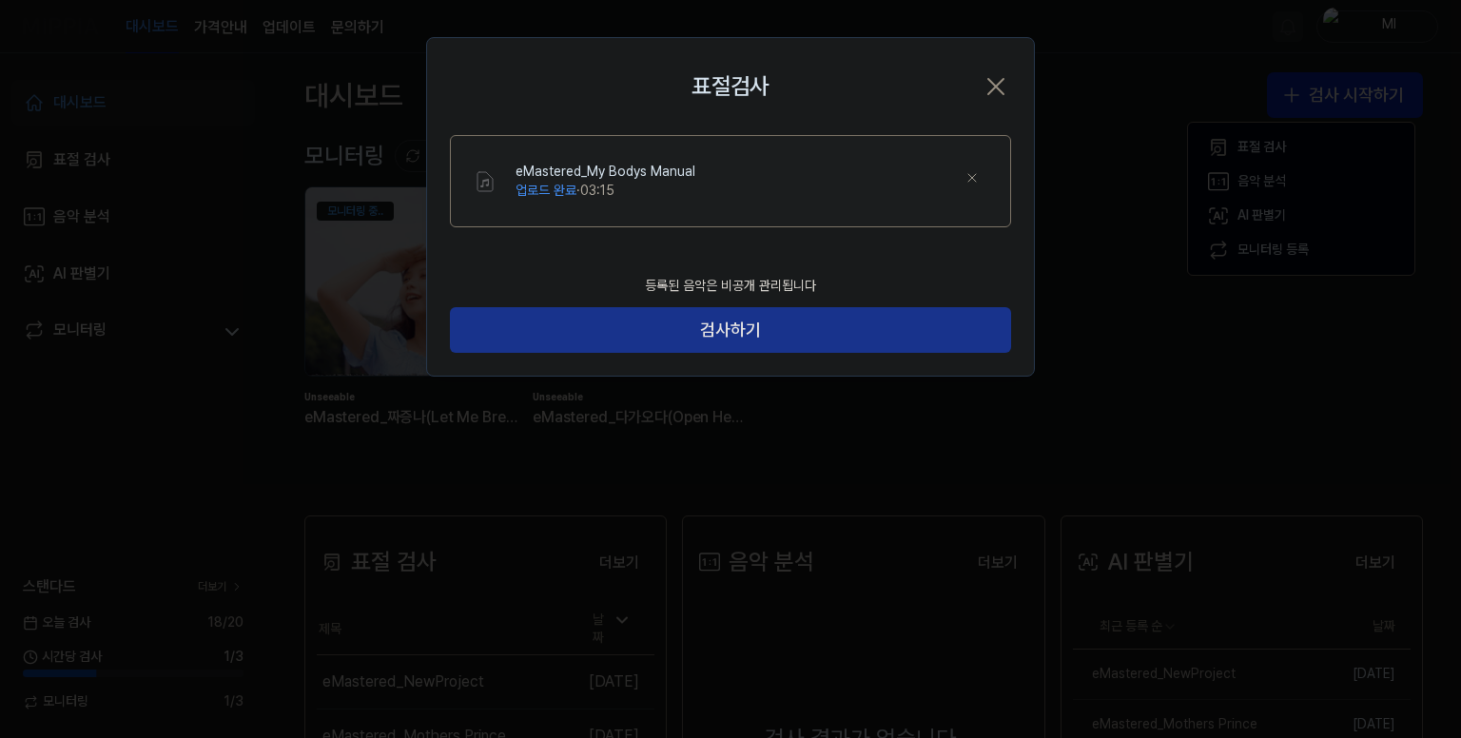
click at [846, 332] on button "검사하기" at bounding box center [730, 330] width 561 height 46
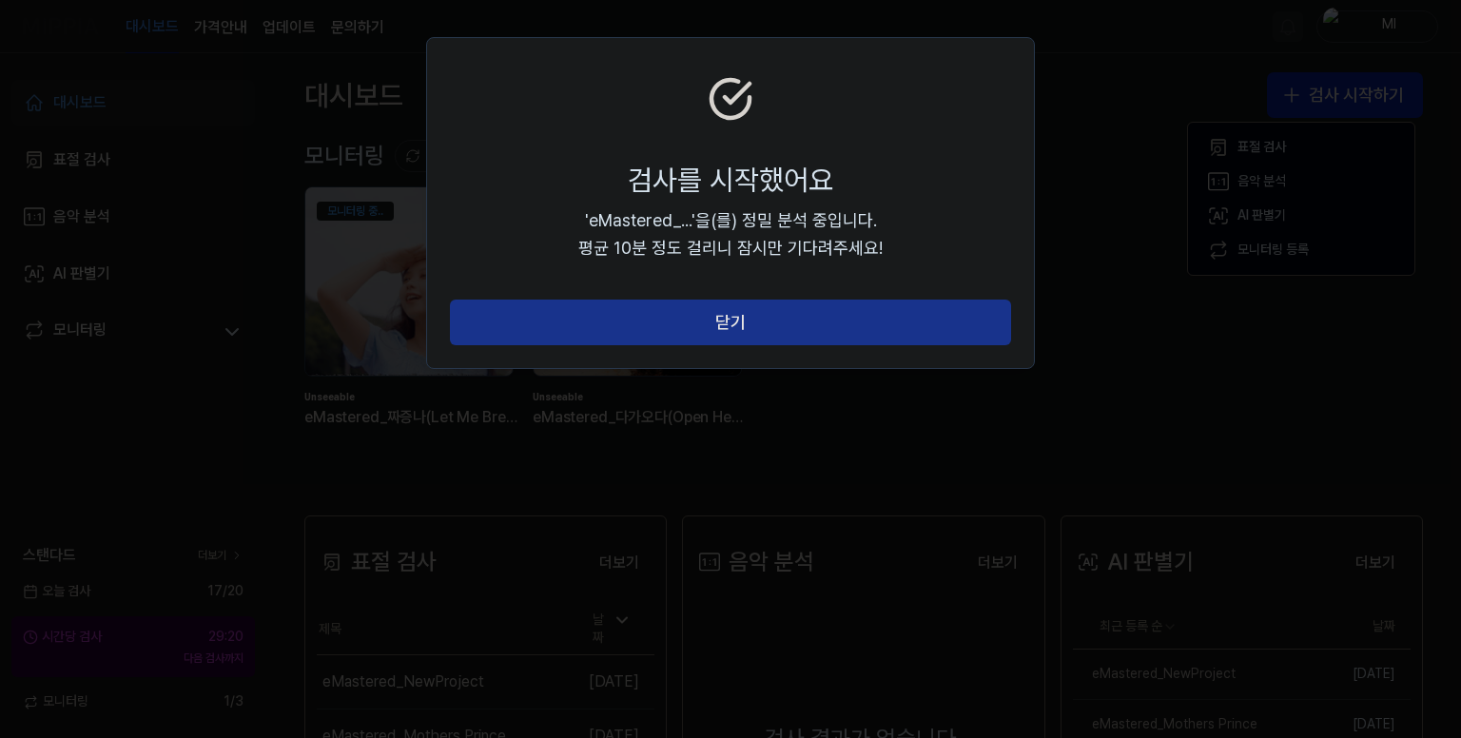
click at [820, 326] on button "닫기" at bounding box center [730, 323] width 561 height 46
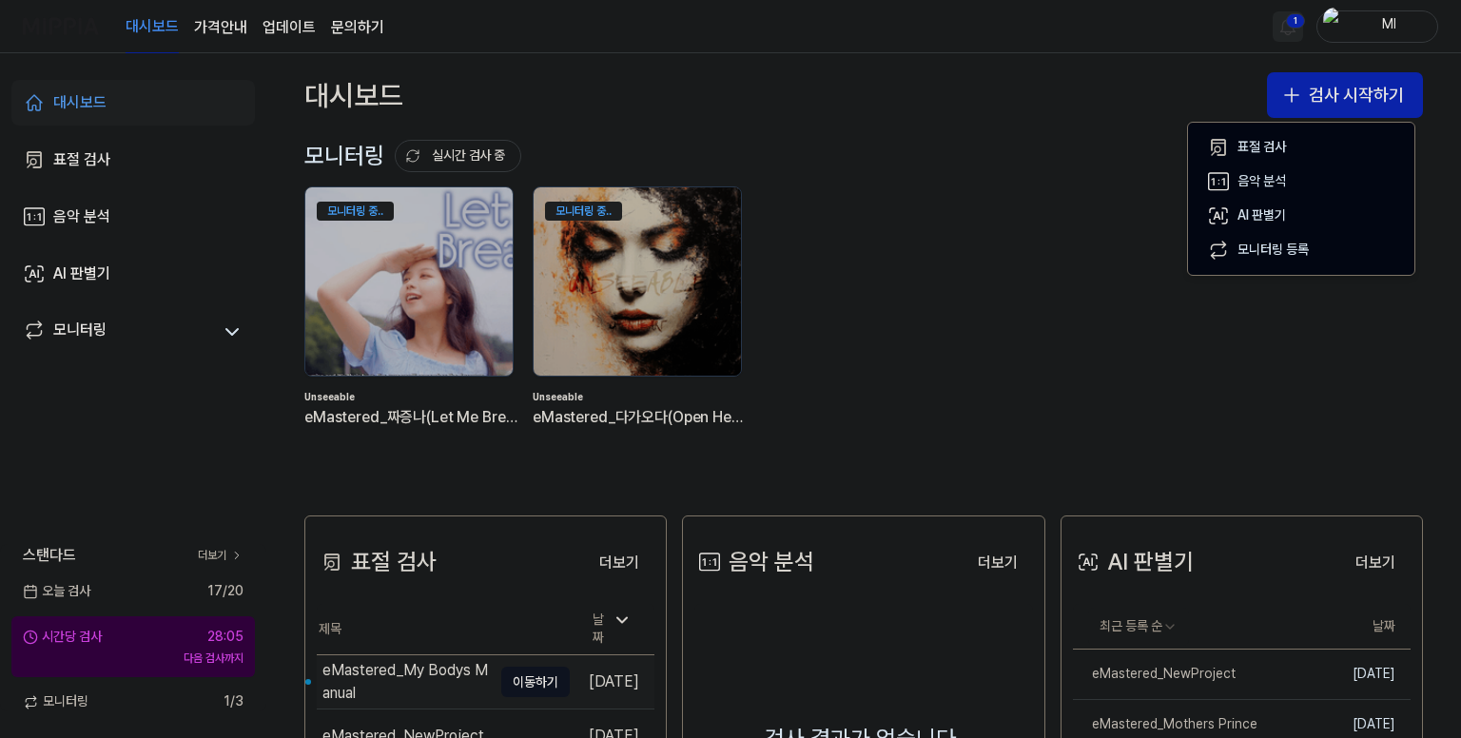
click at [388, 671] on div "eMastered_My Bodys Manual" at bounding box center [406, 682] width 169 height 46
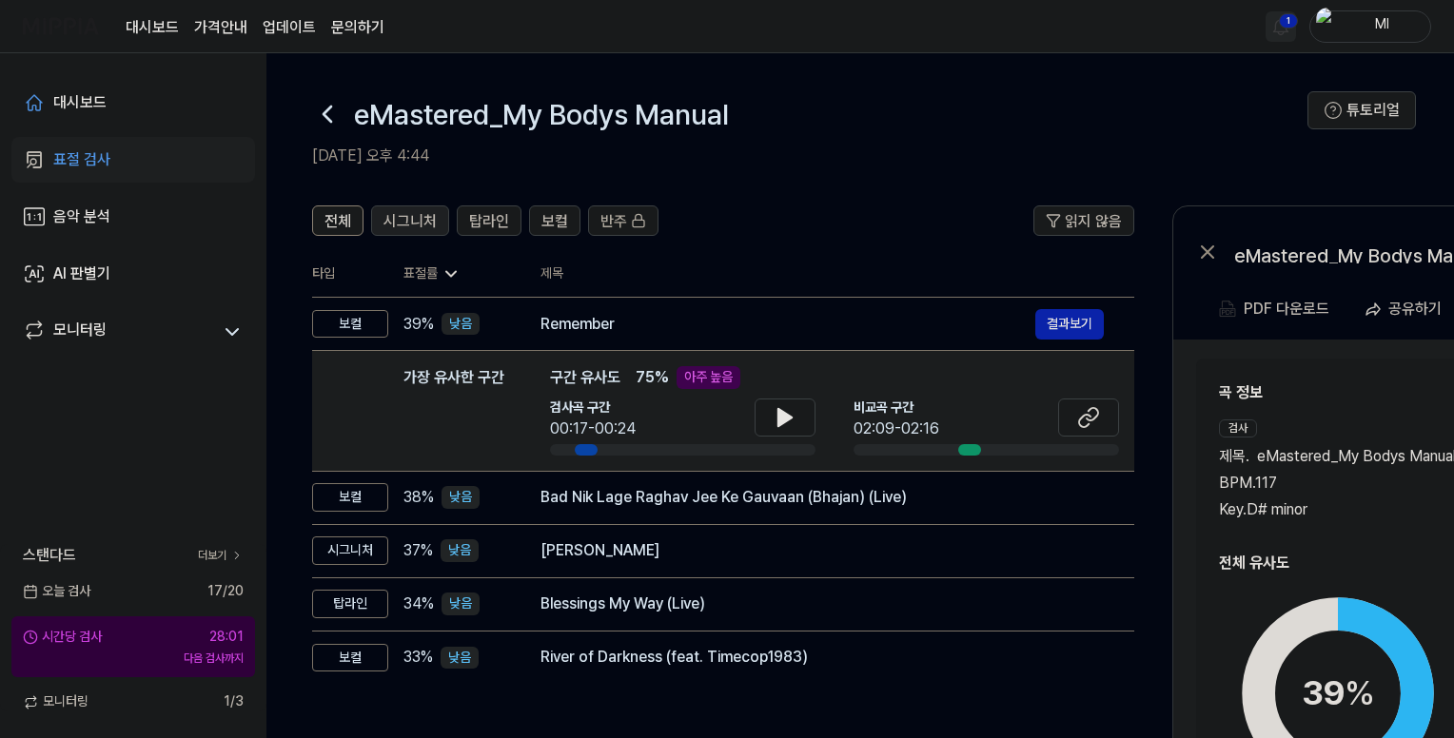
click at [421, 210] on span "시그니처" at bounding box center [409, 221] width 53 height 23
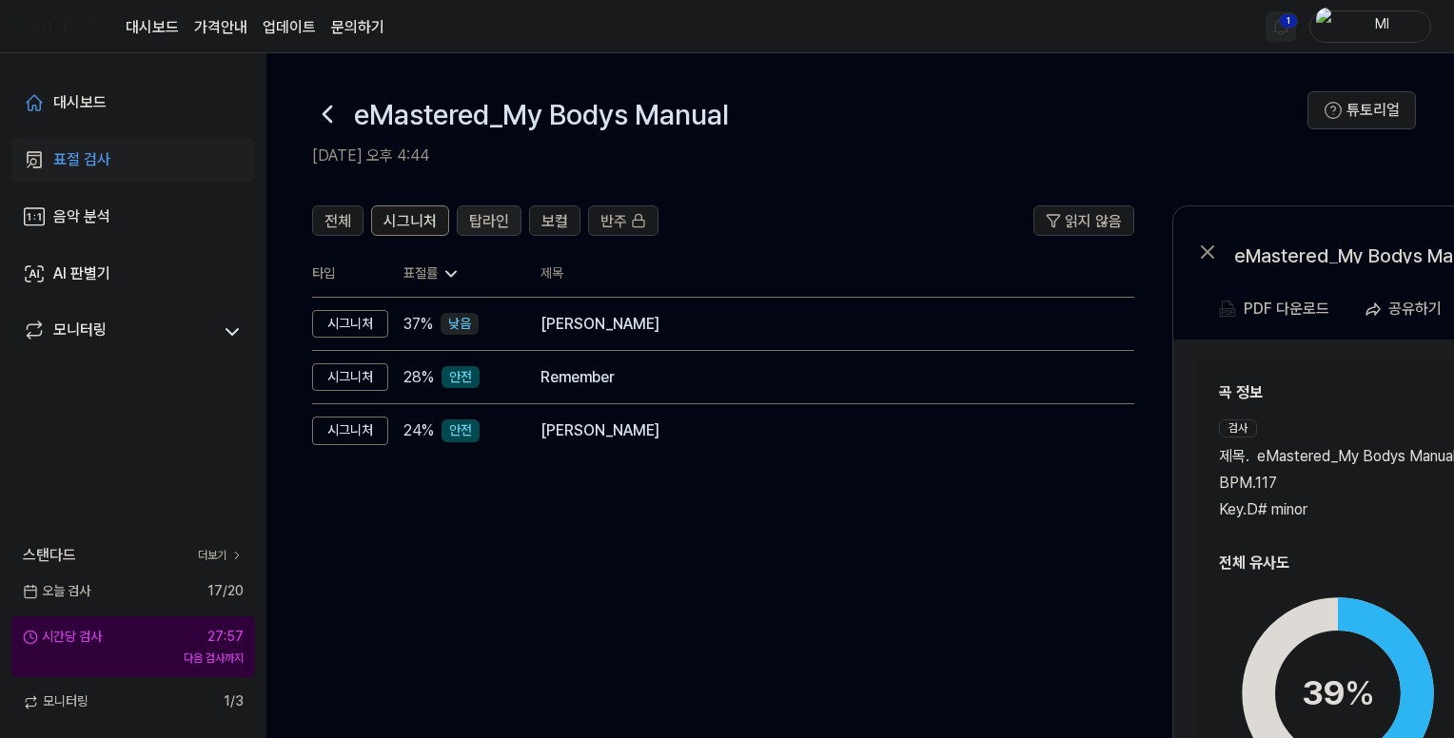
click at [497, 218] on span "탑라인" at bounding box center [489, 221] width 40 height 23
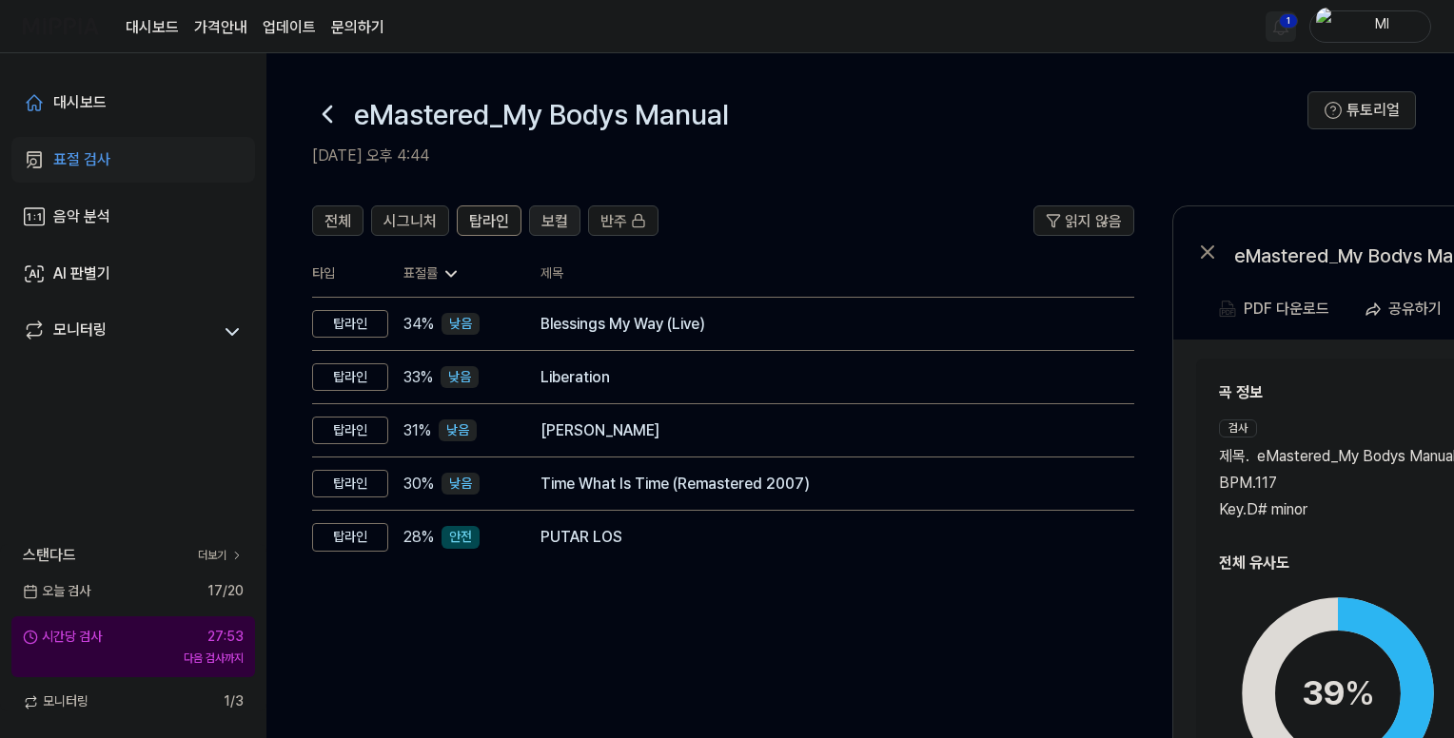
click at [542, 219] on span "보컬" at bounding box center [554, 221] width 27 height 23
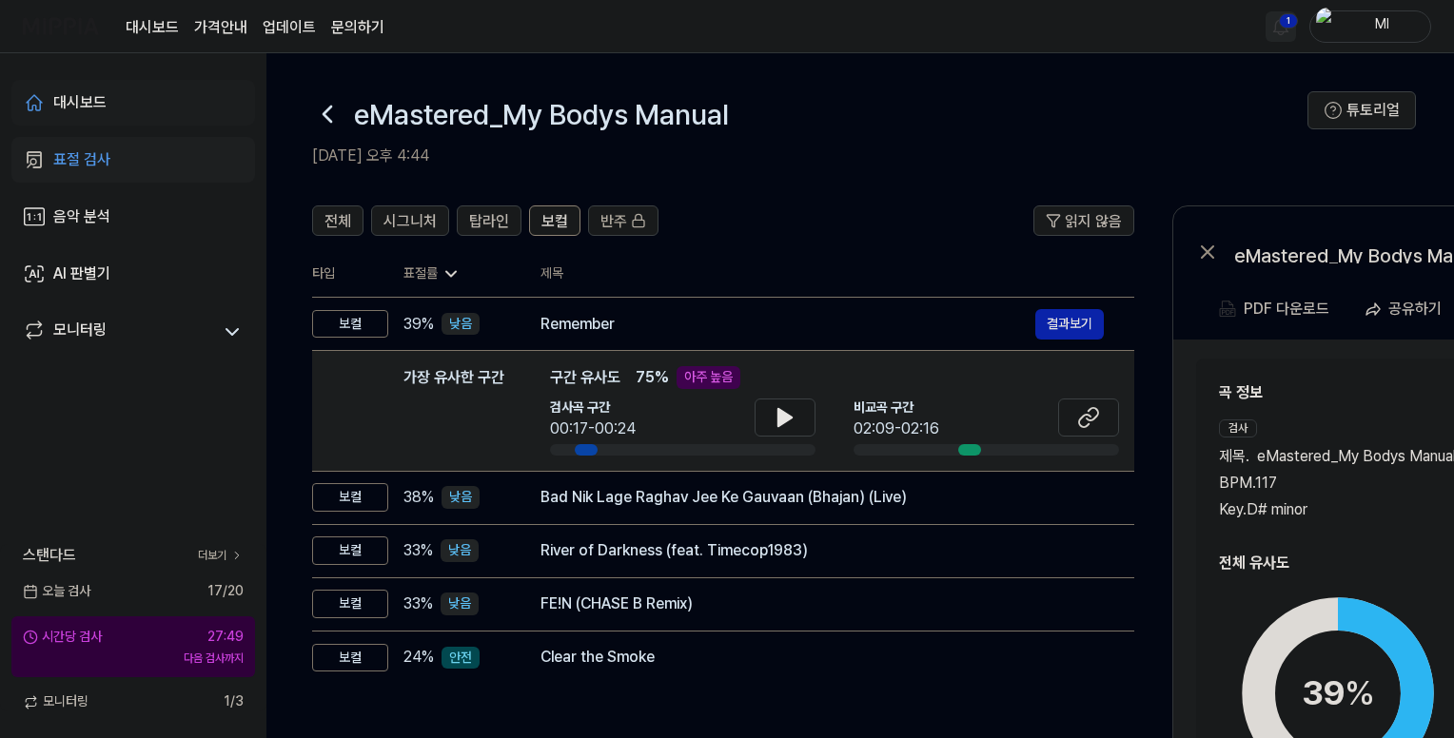
click at [91, 88] on link "대시보드" at bounding box center [133, 103] width 244 height 46
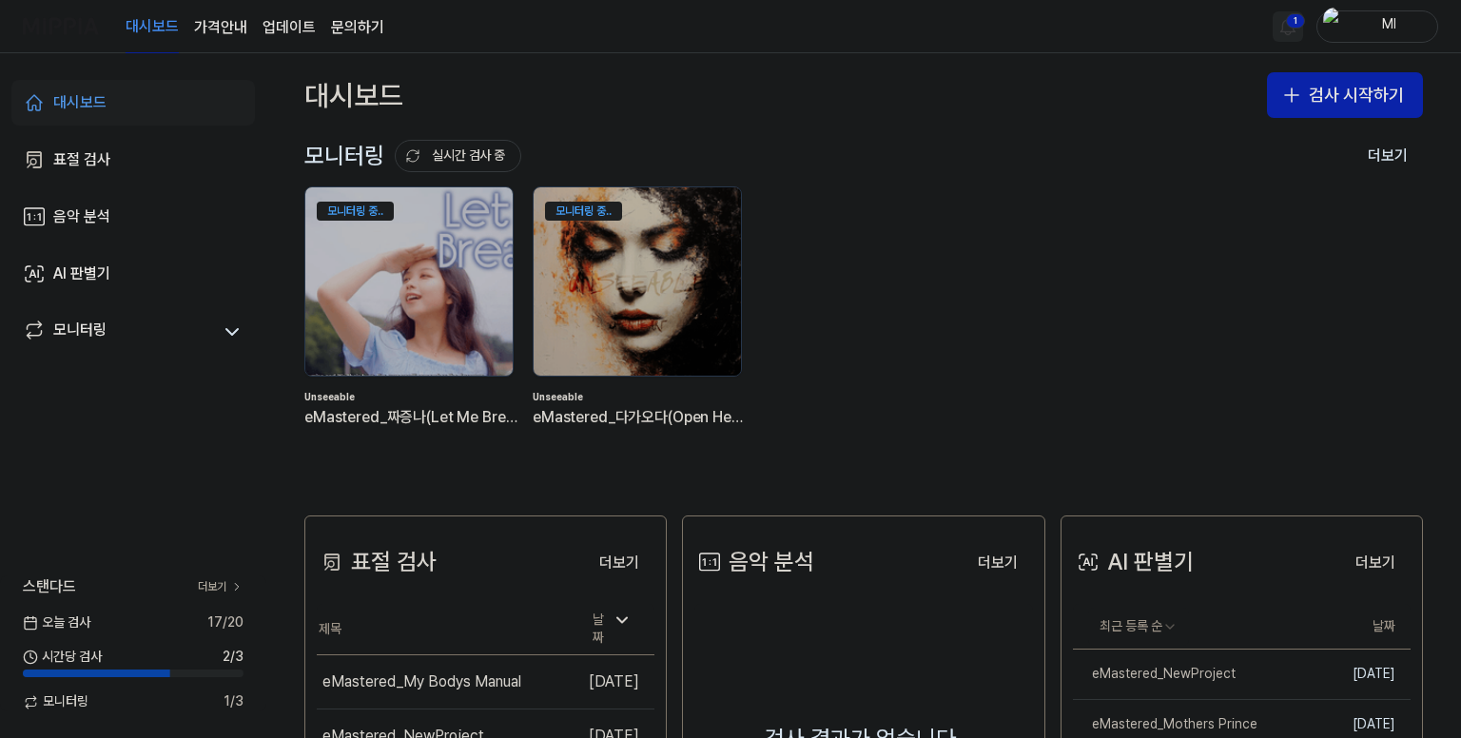
click at [1294, 20] on html "대시보드 가격안내 업데이트 문의하기 1 Ml 대시보드 표절 검사 음악 분석 AI 판별기 모니터링 스탠다드 더보기 오늘 검사 17 / 20 시간…" at bounding box center [730, 369] width 1461 height 738
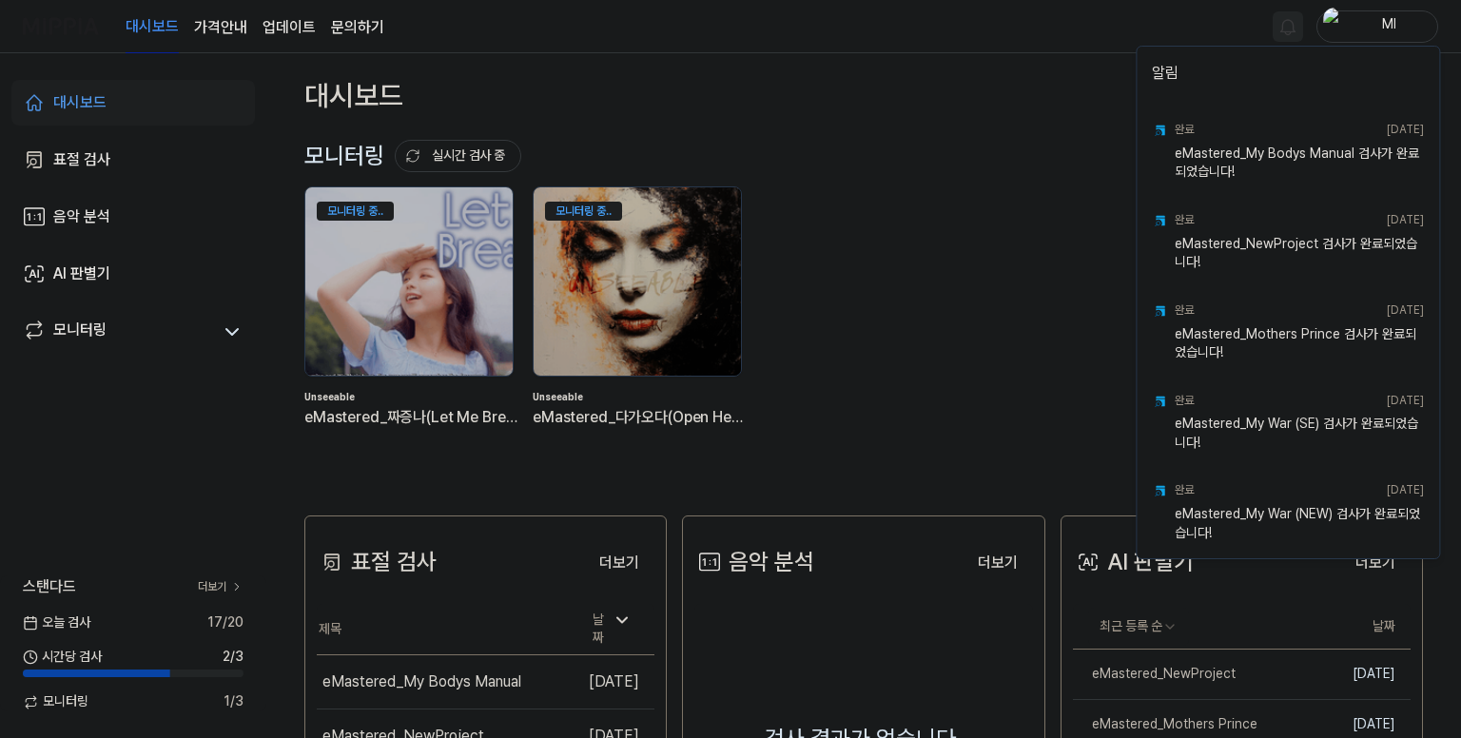
click at [973, 22] on html "대시보드 가격안내 업데이트 문의하기 Ml 대시보드 표절 검사 음악 분석 AI 판별기 모니터링 스탠다드 더보기 오늘 검사 17 / 20 시간당 …" at bounding box center [730, 369] width 1461 height 738
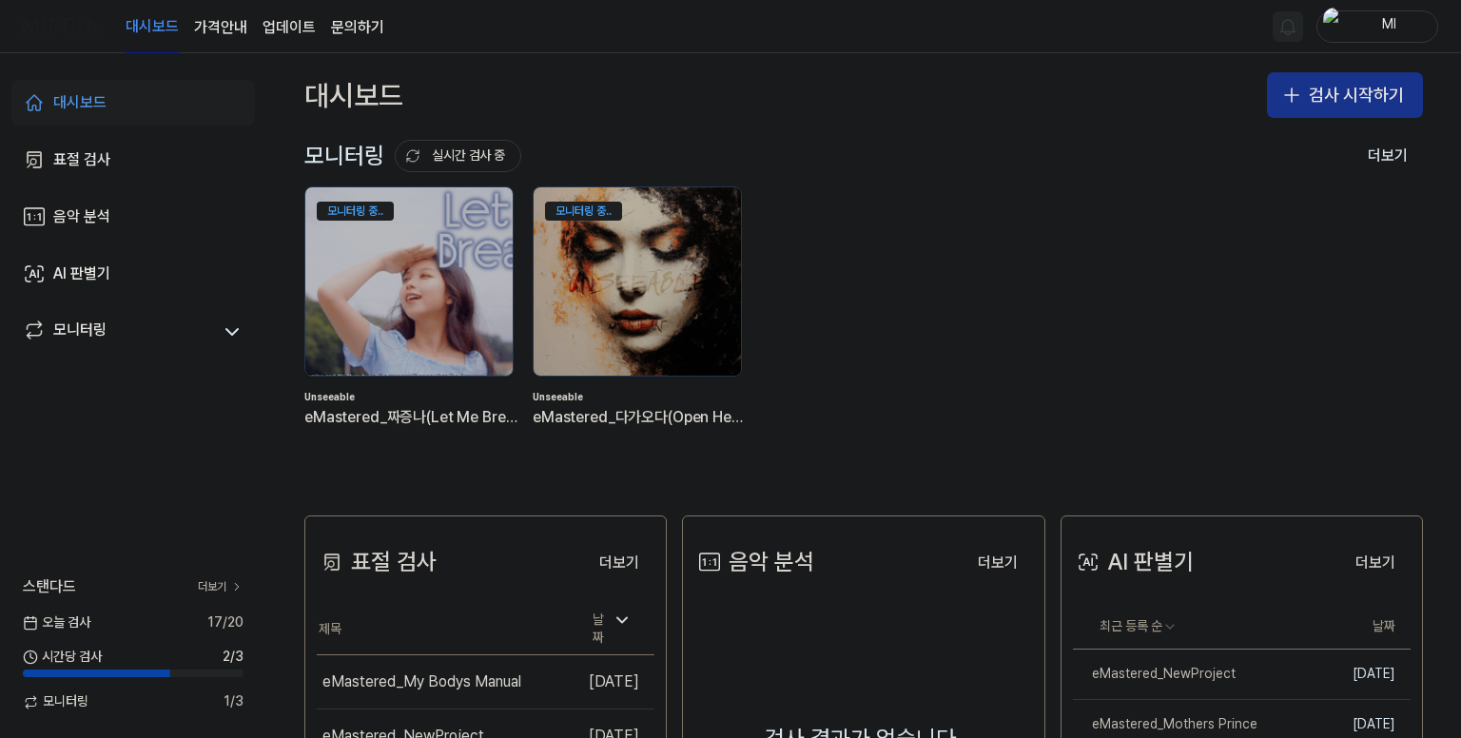
click at [1313, 99] on button "검사 시작하기" at bounding box center [1345, 95] width 156 height 46
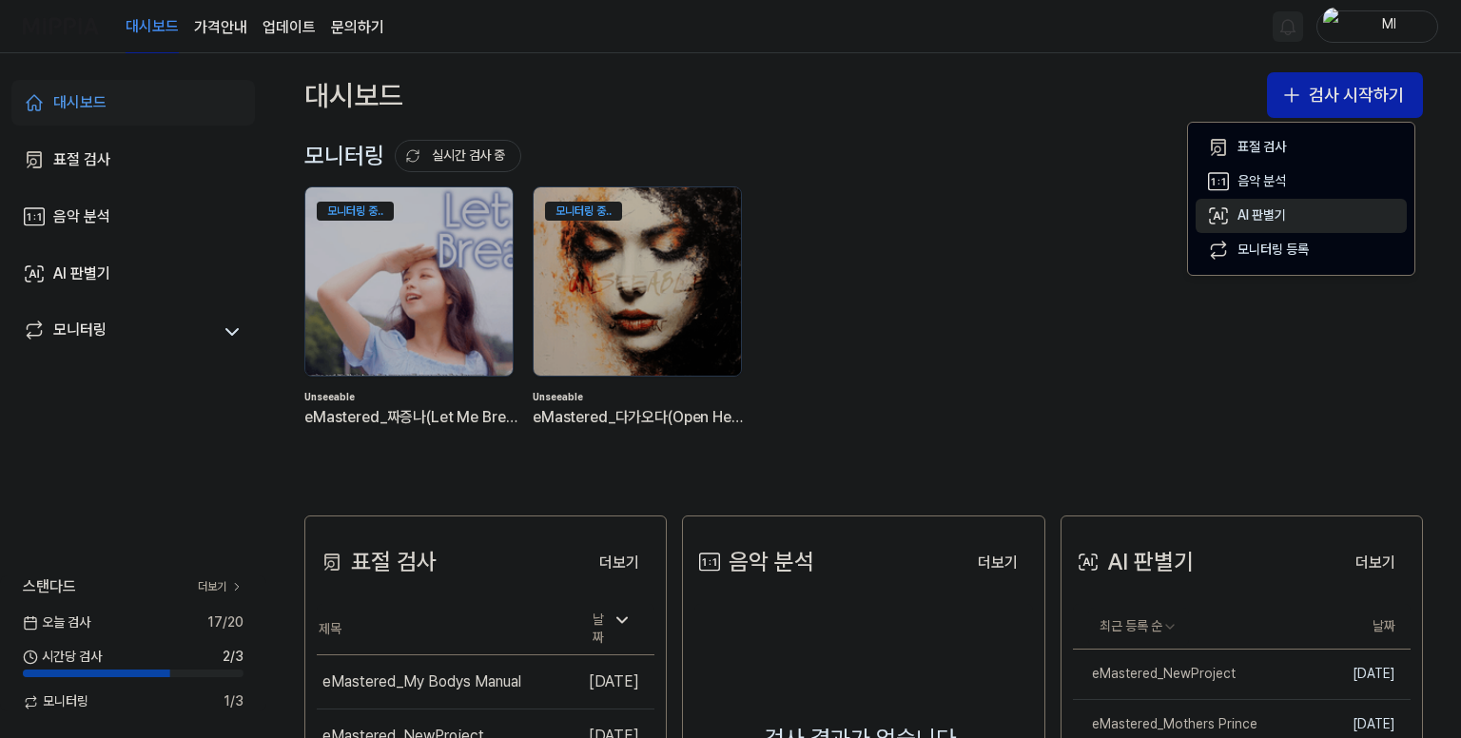
click at [1270, 214] on div "AI 판별기" at bounding box center [1262, 215] width 49 height 19
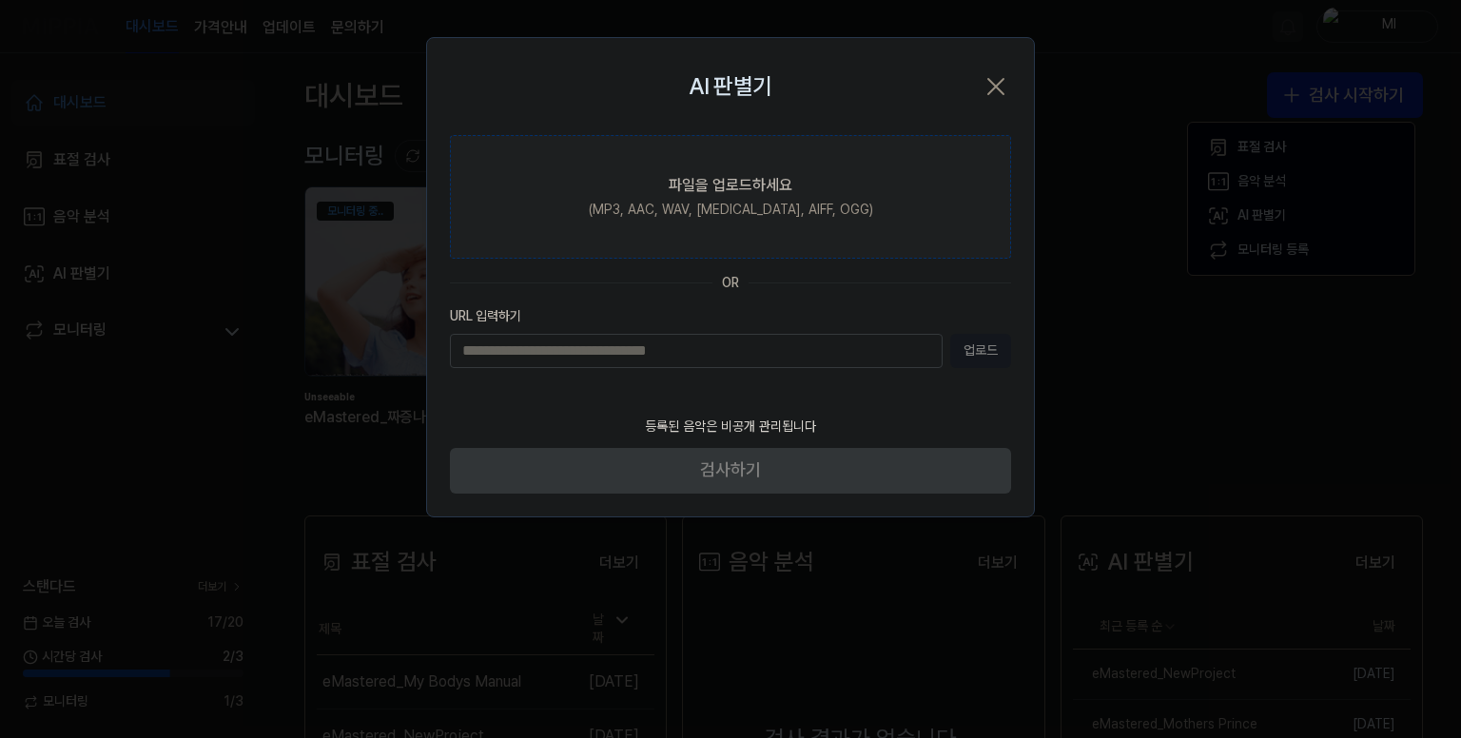
click at [723, 205] on div "(MP3, AAC, WAV, FLAC, AIFF, OGG)" at bounding box center [731, 210] width 284 height 19
click at [0, 0] on input "파일을 업로드하세요 (MP3, AAC, WAV, FLAC, AIFF, OGG)" at bounding box center [0, 0] width 0 height 0
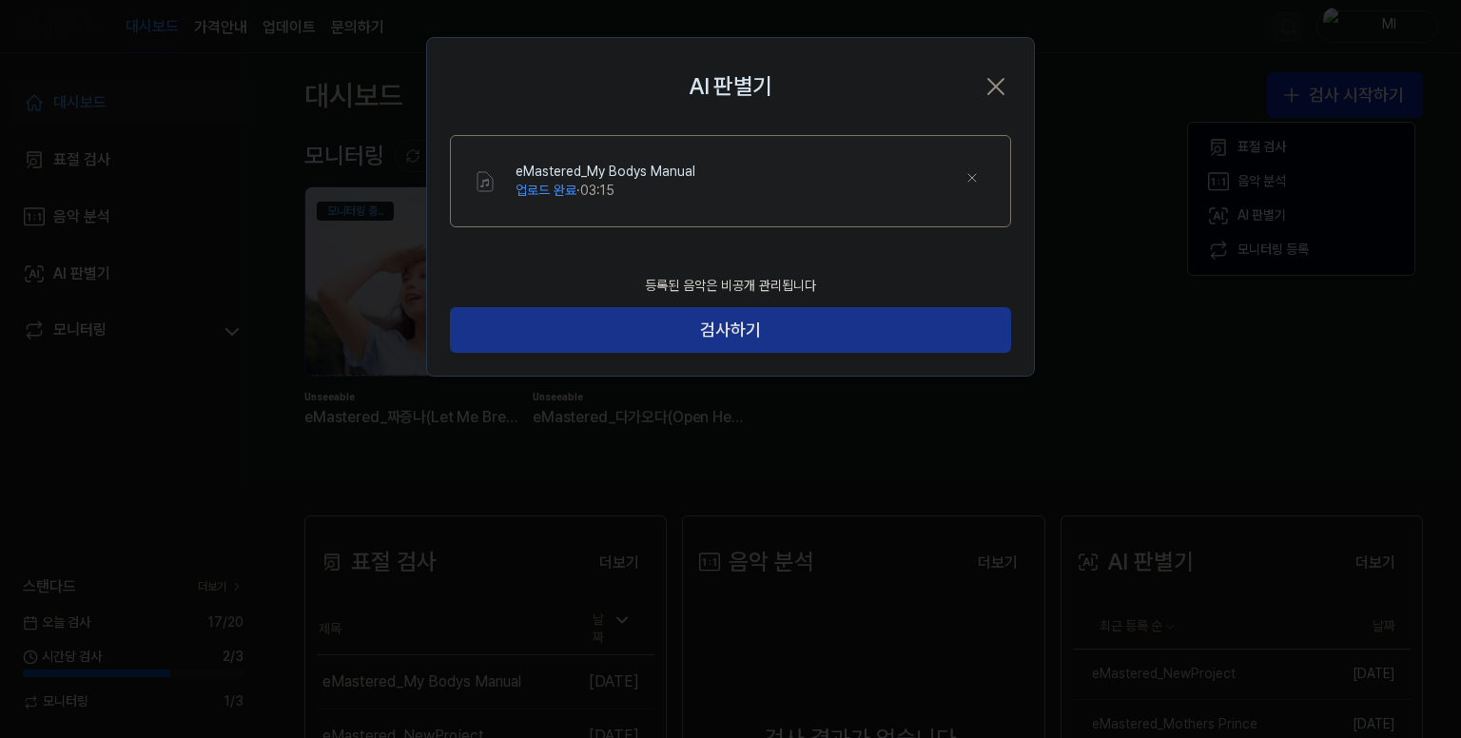
click at [927, 335] on button "검사하기" at bounding box center [730, 330] width 561 height 46
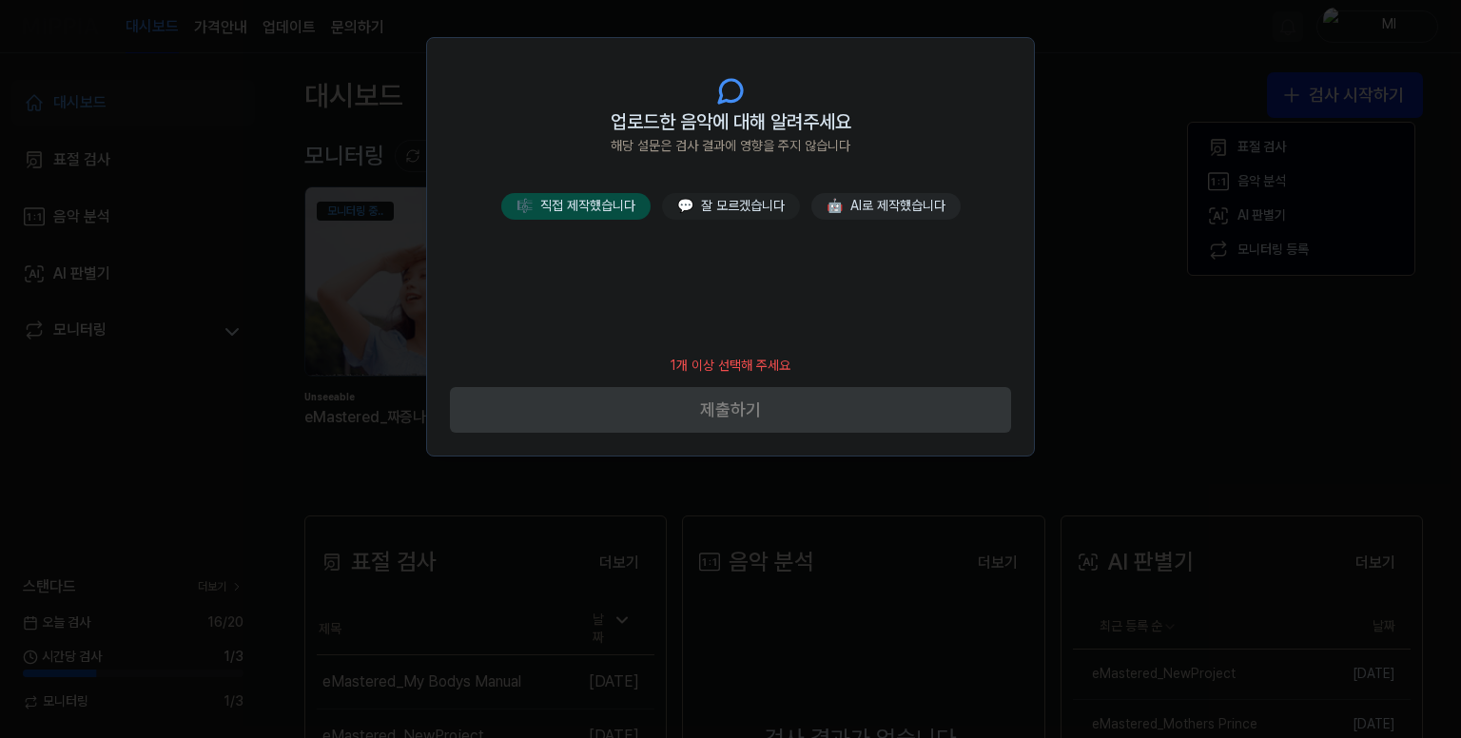
click at [584, 205] on button "🎼 직접 제작했습니다" at bounding box center [575, 206] width 149 height 27
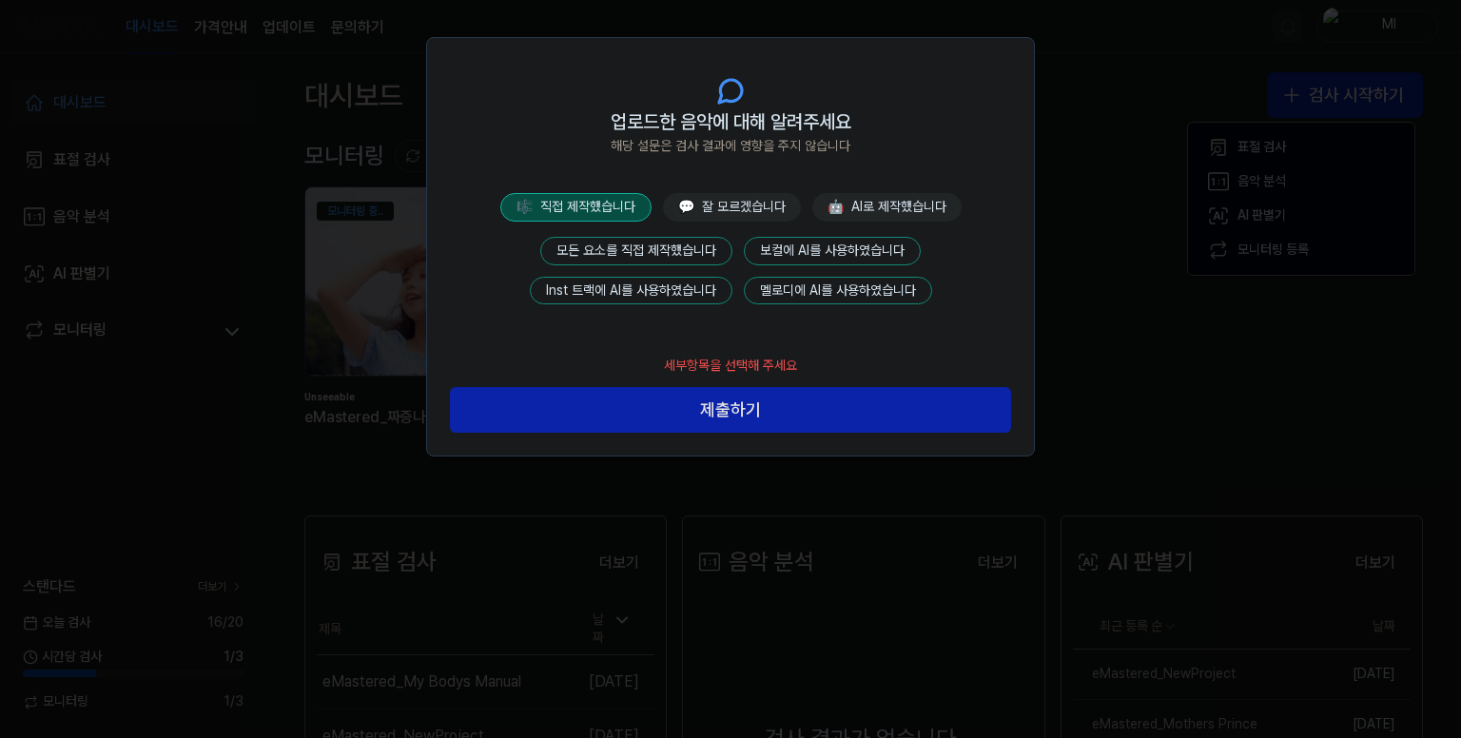
click at [635, 242] on button "모든 요소를 직접 제작했습니다" at bounding box center [636, 251] width 192 height 29
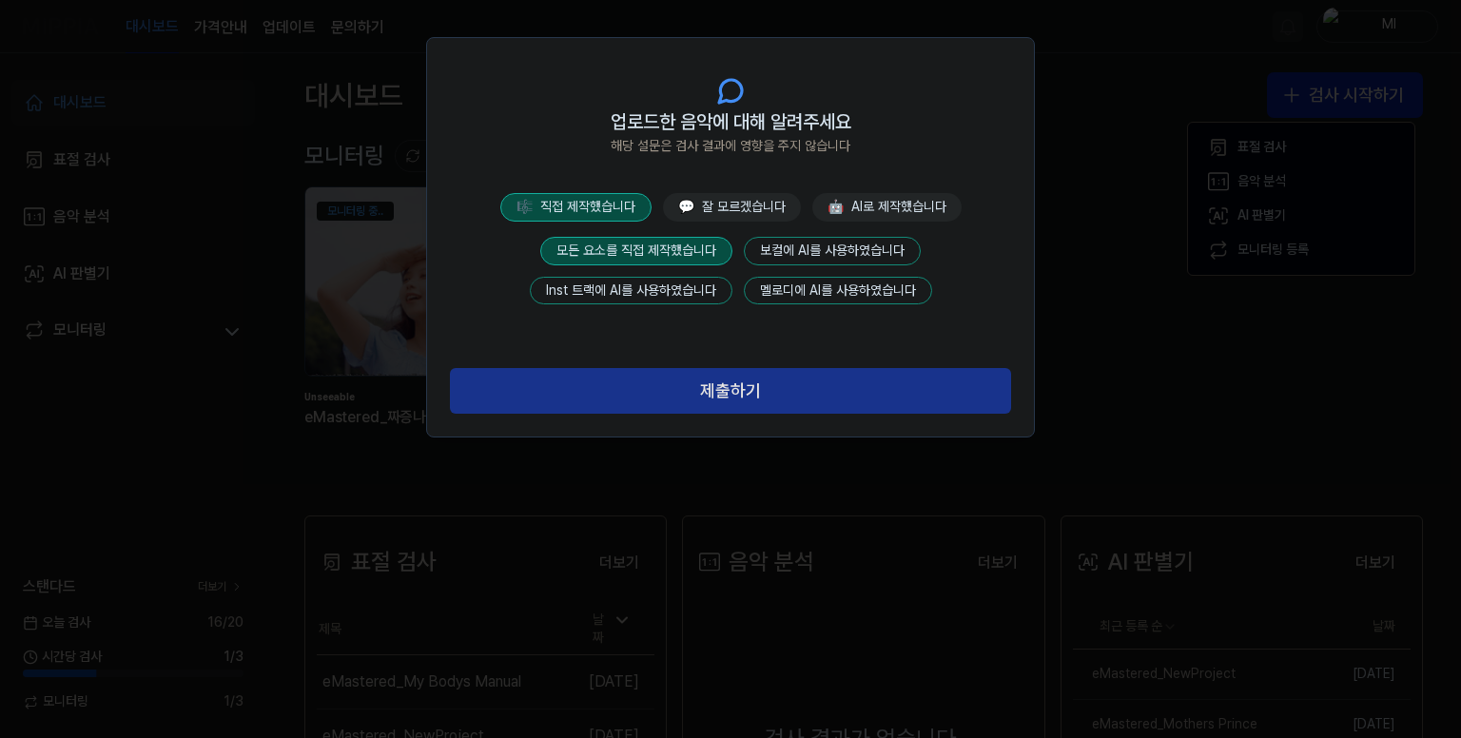
click at [719, 390] on button "제출하기" at bounding box center [730, 391] width 561 height 46
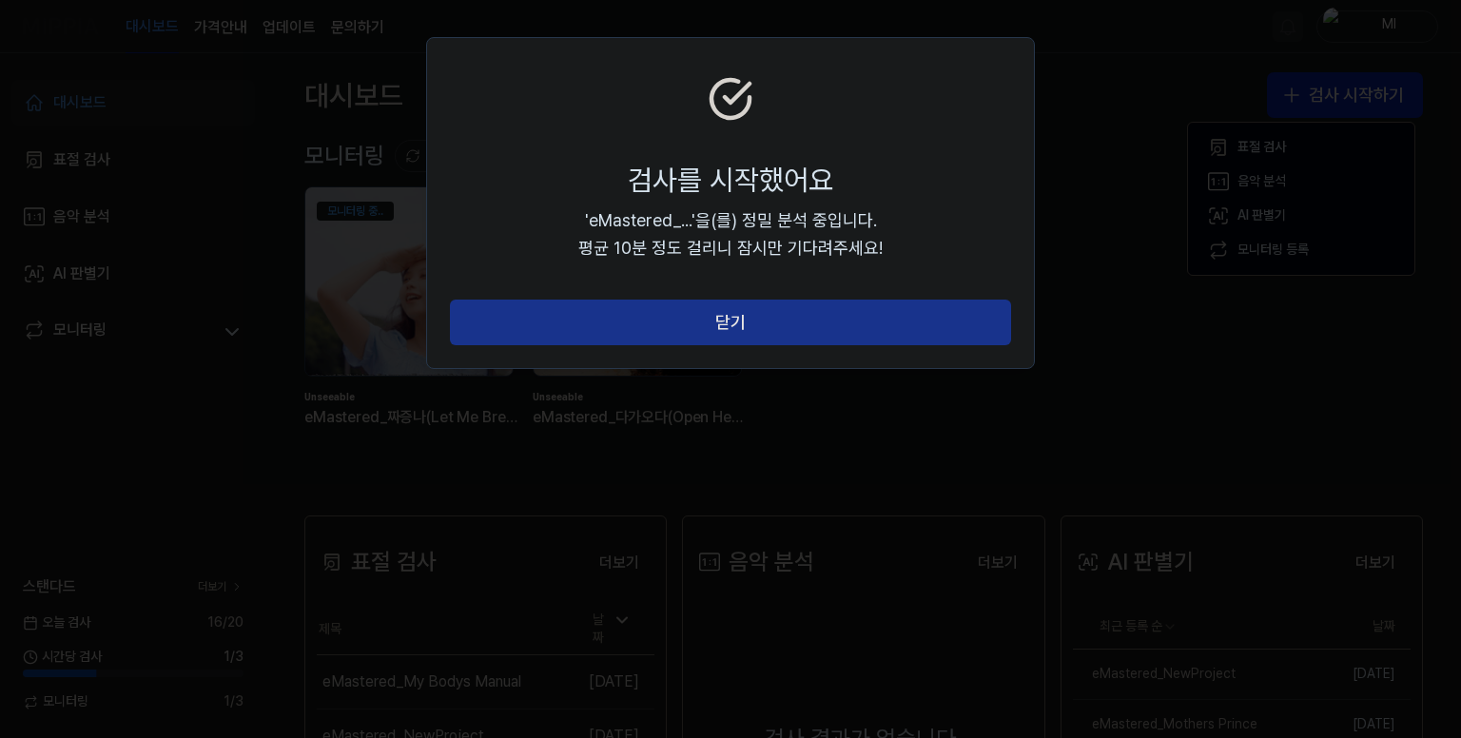
click at [766, 324] on button "닫기" at bounding box center [730, 323] width 561 height 46
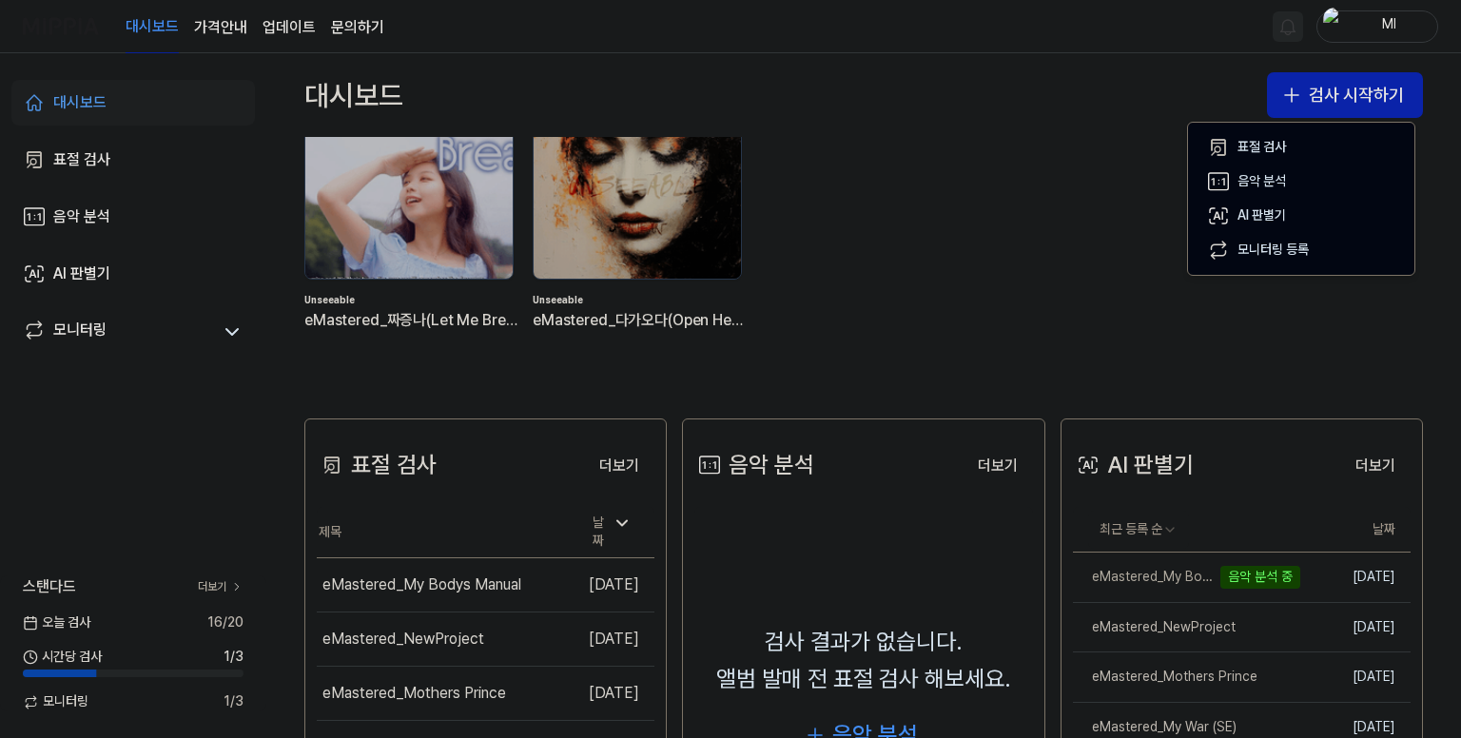
scroll to position [95, 0]
click at [1058, 114] on div "대시보드 검사 시작하기" at bounding box center [863, 95] width 1195 height 84
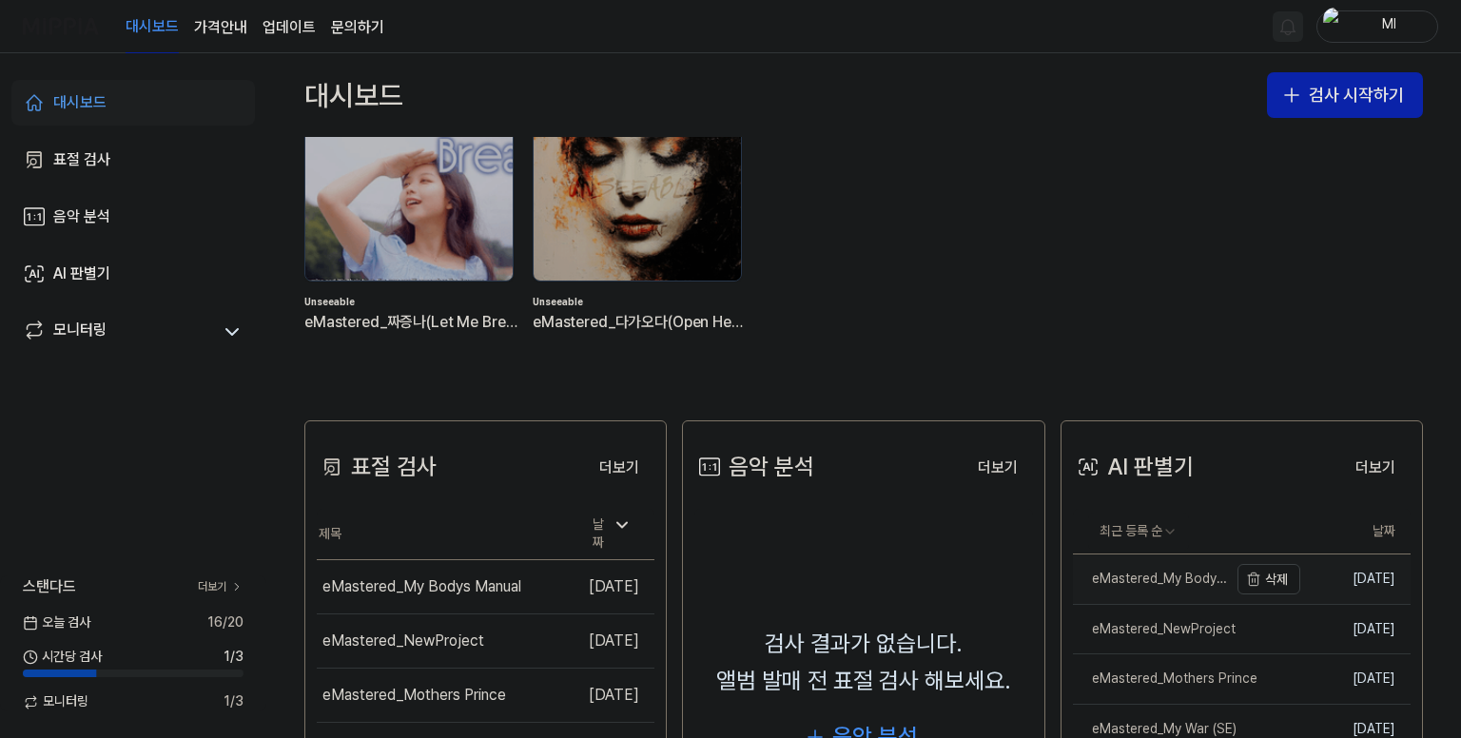
click at [1159, 583] on div "eMastered_My Bodys Manual" at bounding box center [1150, 579] width 155 height 19
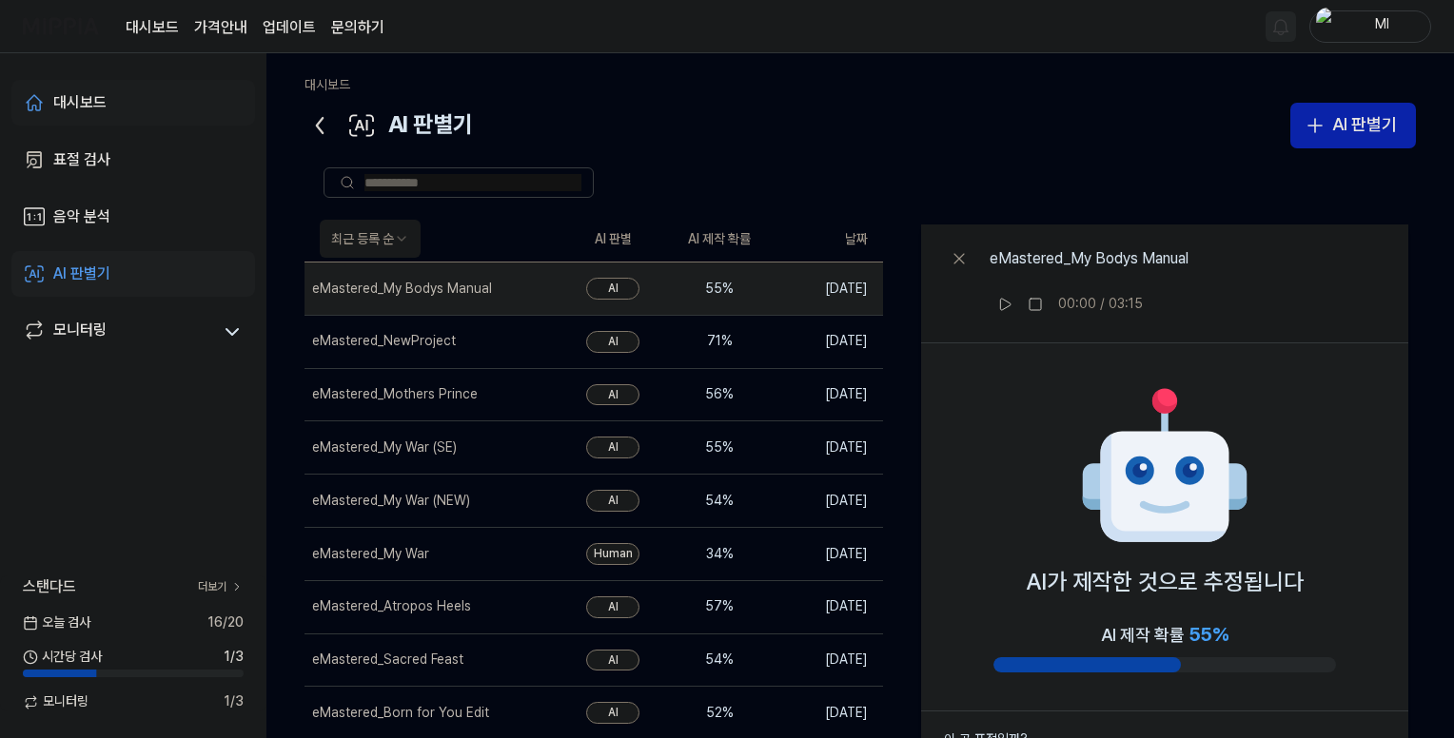
click at [71, 97] on div "대시보드" at bounding box center [79, 102] width 53 height 23
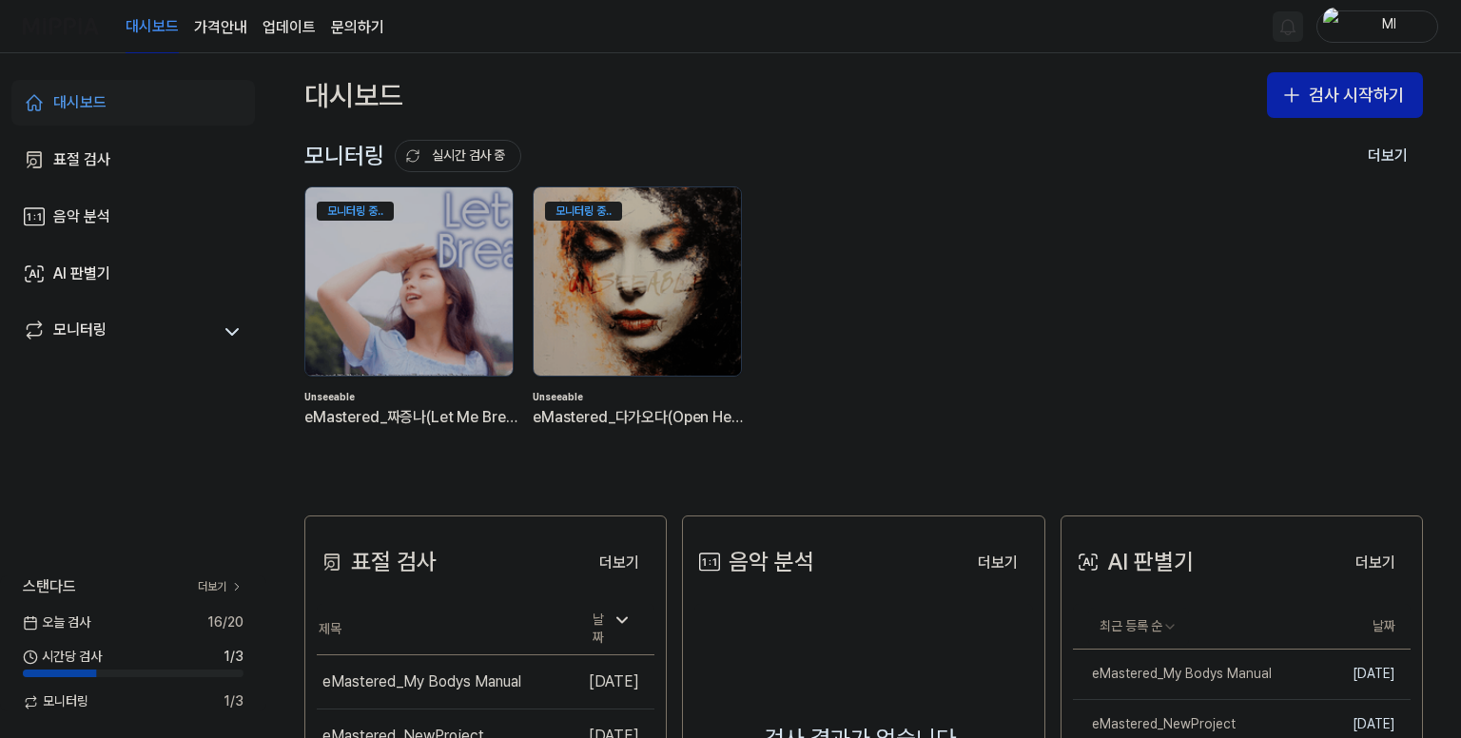
scroll to position [285, 0]
